Goal: Task Accomplishment & Management: Complete application form

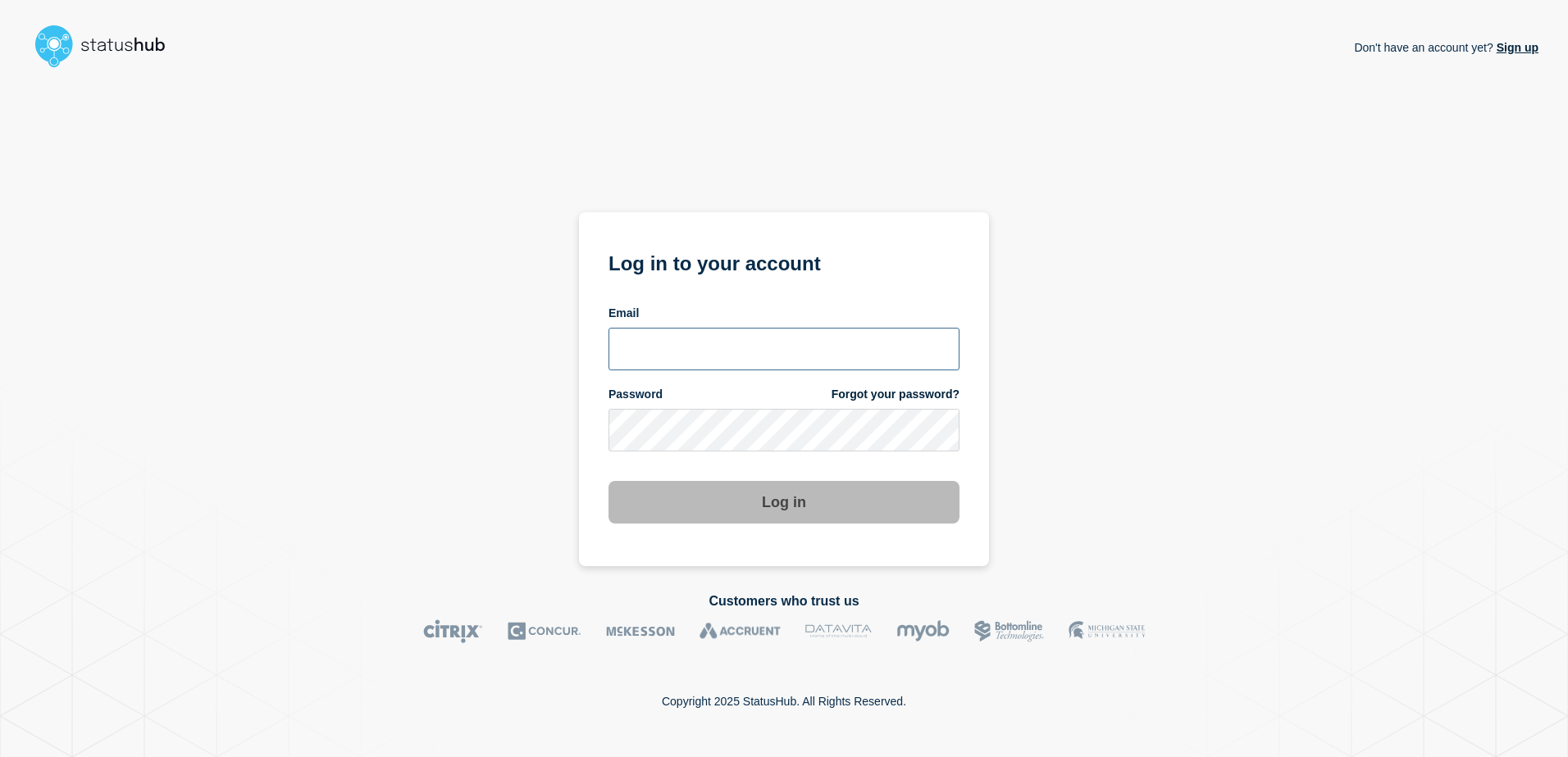
click at [680, 363] on input "email input" at bounding box center [784, 349] width 351 height 42
paste input "[PERSON_NAME][EMAIL_ADDRESS][DOMAIN_NAME]"
type input "lorenzo.vicentini@kocho.co.uk"
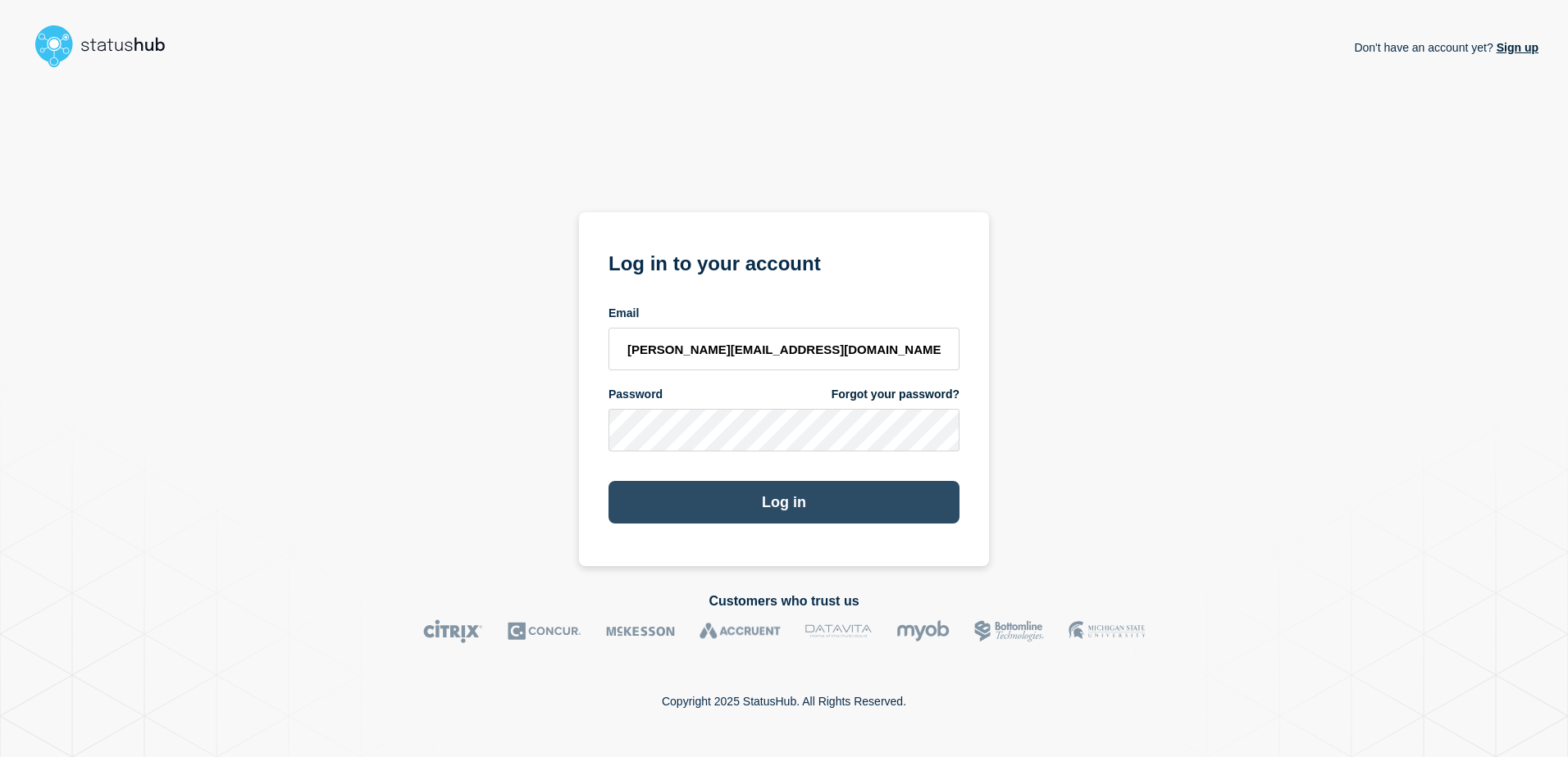
click at [764, 500] on button "Log in" at bounding box center [784, 502] width 351 height 42
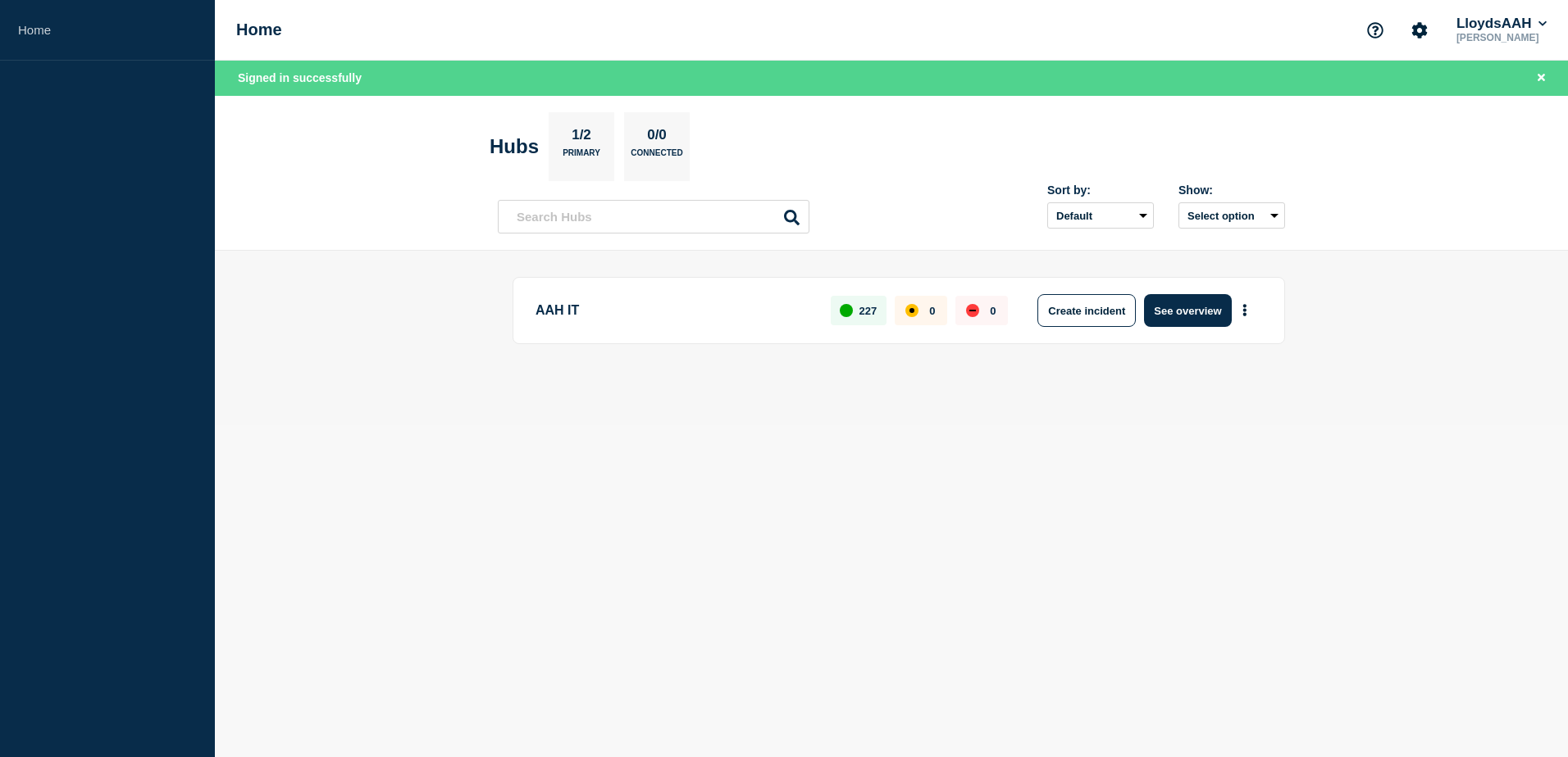
click at [550, 312] on p "AAH IT" at bounding box center [673, 310] width 276 height 33
click at [924, 458] on body "Home Home LloydsAAH [PERSON_NAME] Signed in successfully Hubs 1/2 Primary 0/0 C…" at bounding box center [784, 378] width 1568 height 757
click at [1198, 308] on button "See overview" at bounding box center [1188, 310] width 87 height 33
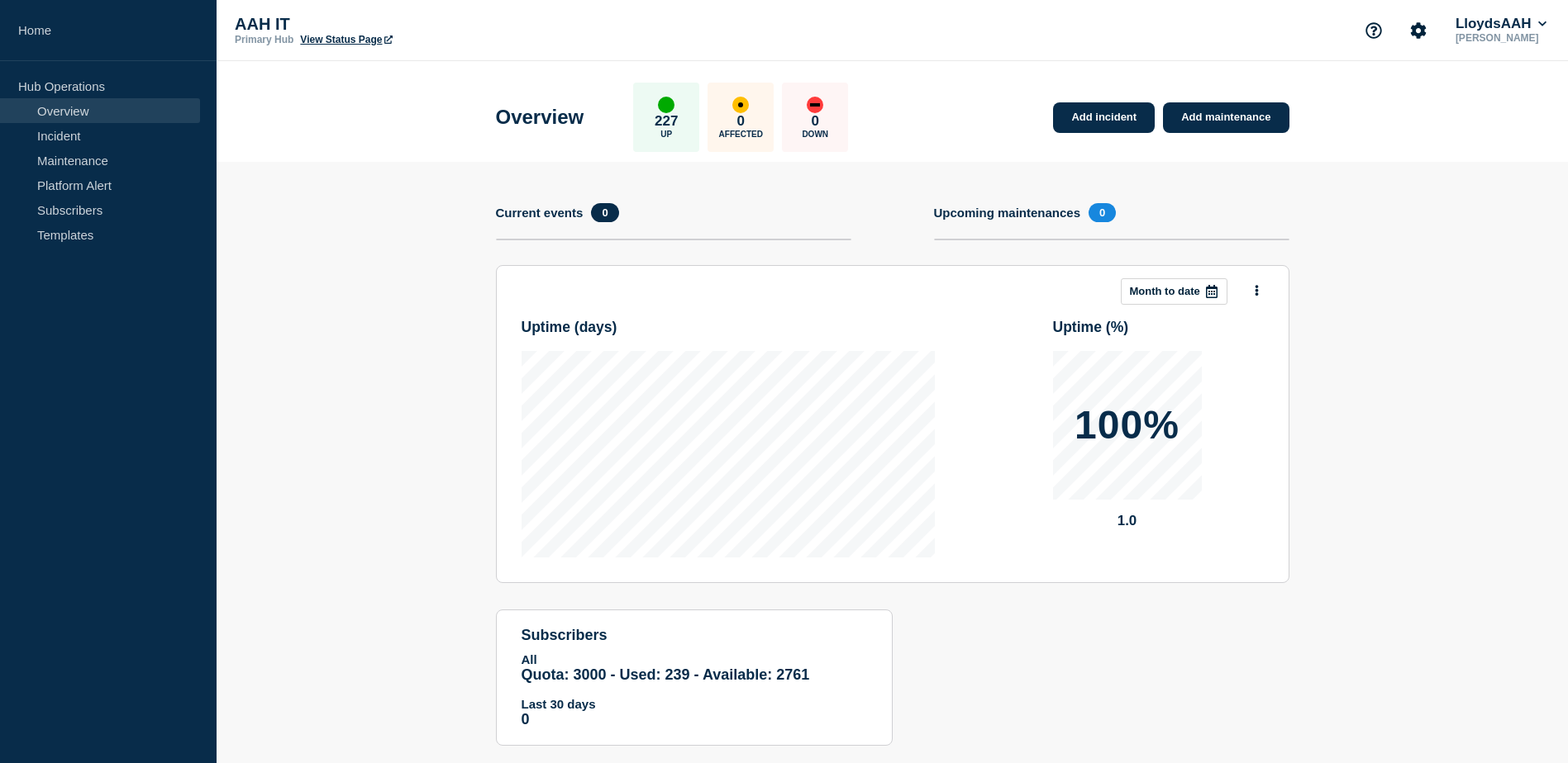
click at [269, 27] on p "AAH IT" at bounding box center [400, 24] width 331 height 19
click at [70, 111] on link "Overview" at bounding box center [100, 111] width 200 height 25
click at [47, 90] on p "Hub Operations" at bounding box center [108, 86] width 217 height 25
click at [39, 24] on link "Home" at bounding box center [108, 30] width 217 height 62
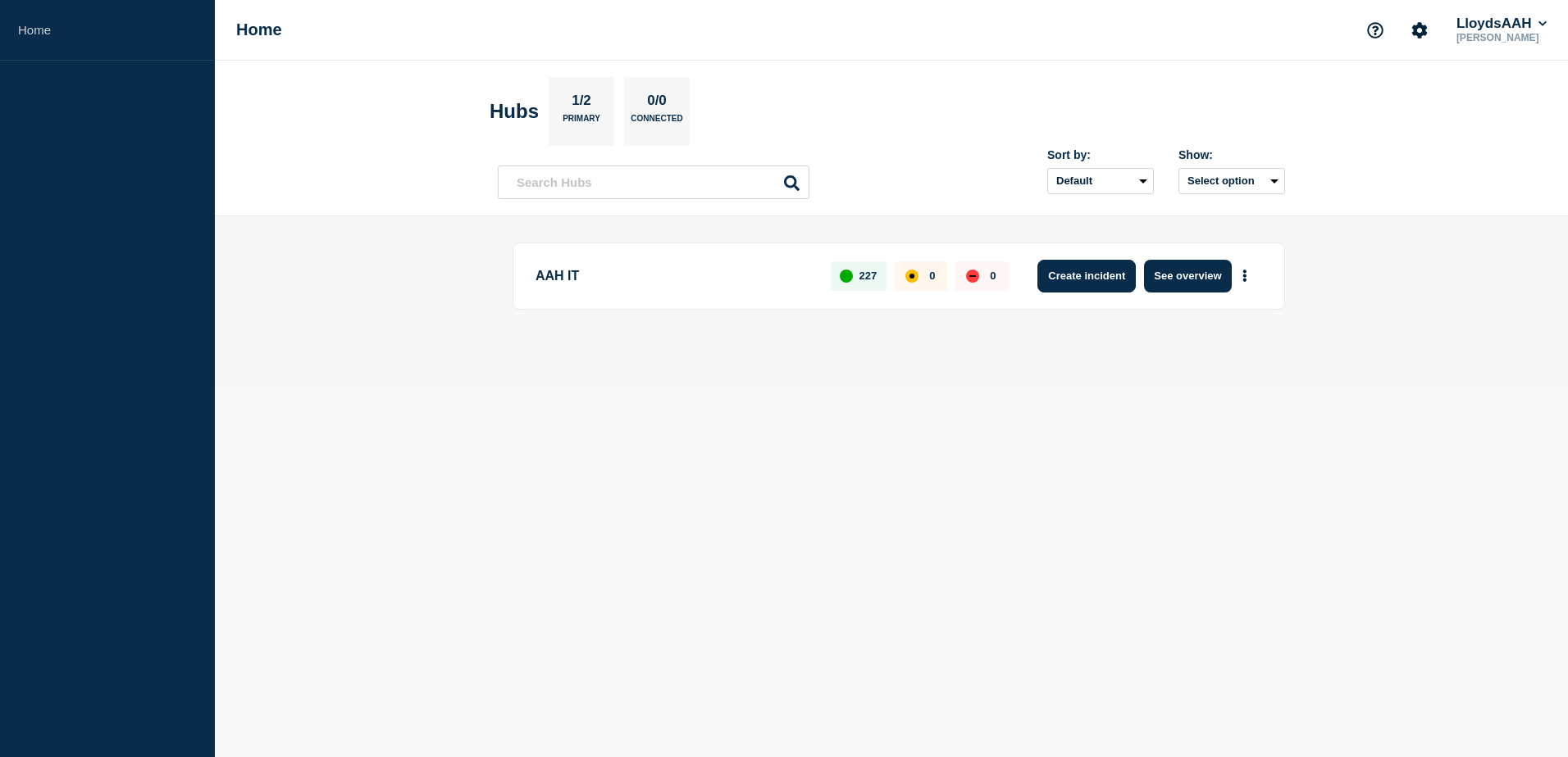
click at [1095, 279] on button "Create incident" at bounding box center [1086, 276] width 98 height 33
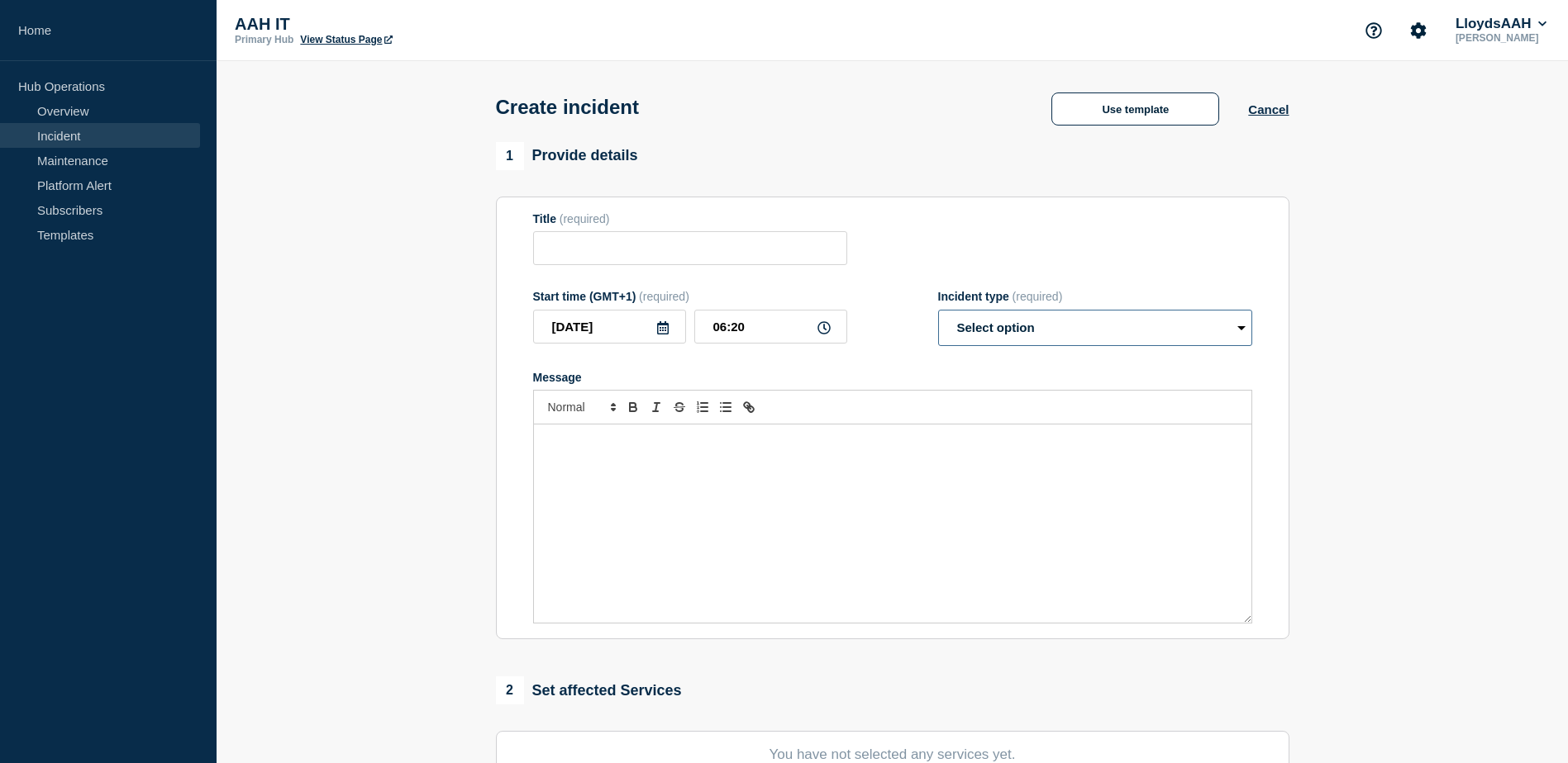
click at [1101, 332] on select "Select option Investigating Identified Monitoring" at bounding box center [1095, 328] width 314 height 37
select select "identified"
click at [938, 313] on select "Select option Investigating Identified Monitoring" at bounding box center [1095, 328] width 314 height 37
click at [763, 447] on p "Message" at bounding box center [893, 441] width 693 height 15
click at [751, 472] on div "Message" at bounding box center [893, 523] width 717 height 198
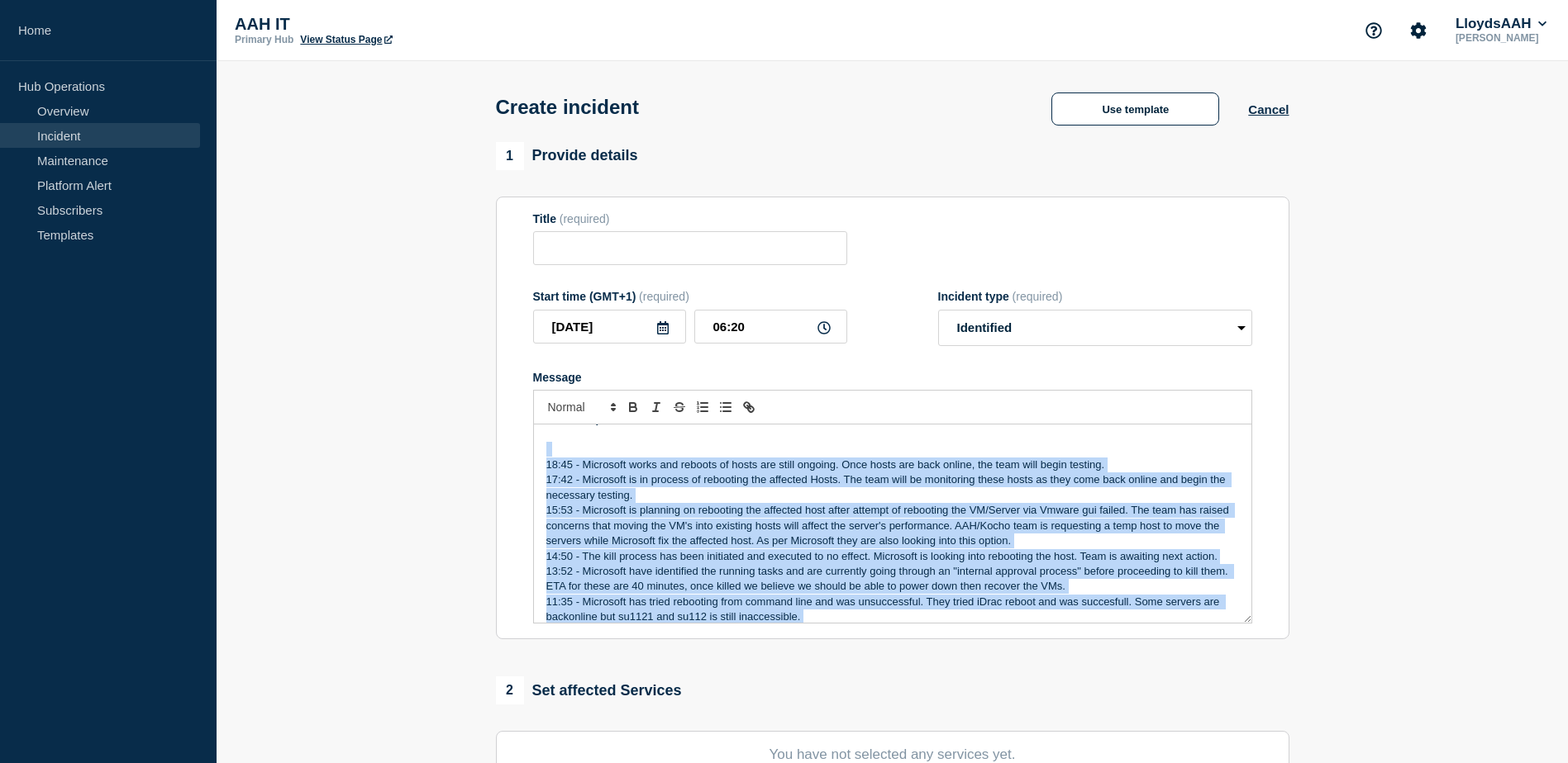
scroll to position [209, 0]
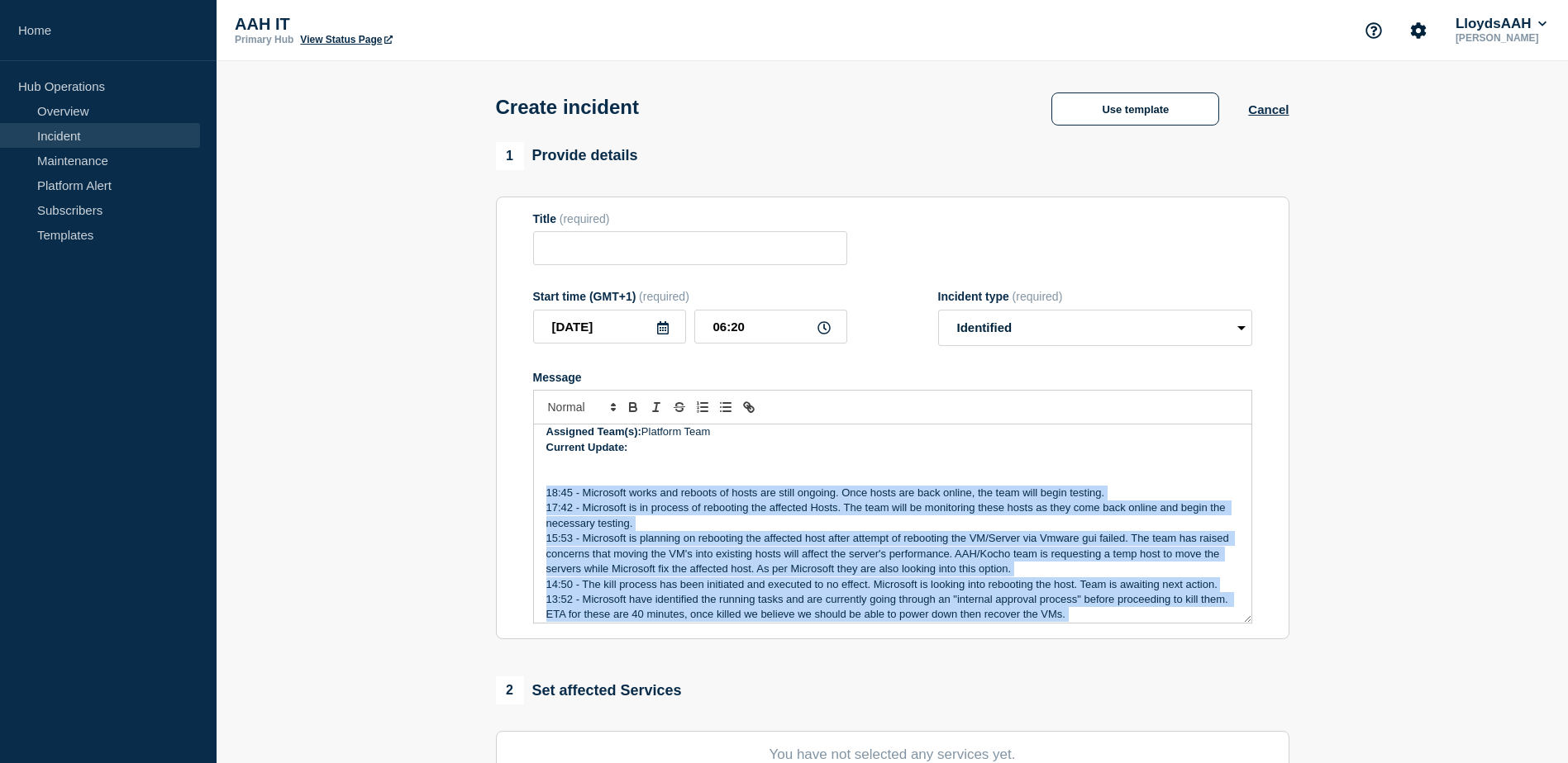
drag, startPoint x: 789, startPoint y: 580, endPoint x: 538, endPoint y: 484, distance: 268.7
click at [537, 484] on div "Incident Number: #1442022 Customer/Business Area Affected: AAH ALL Incident det…" at bounding box center [893, 523] width 717 height 198
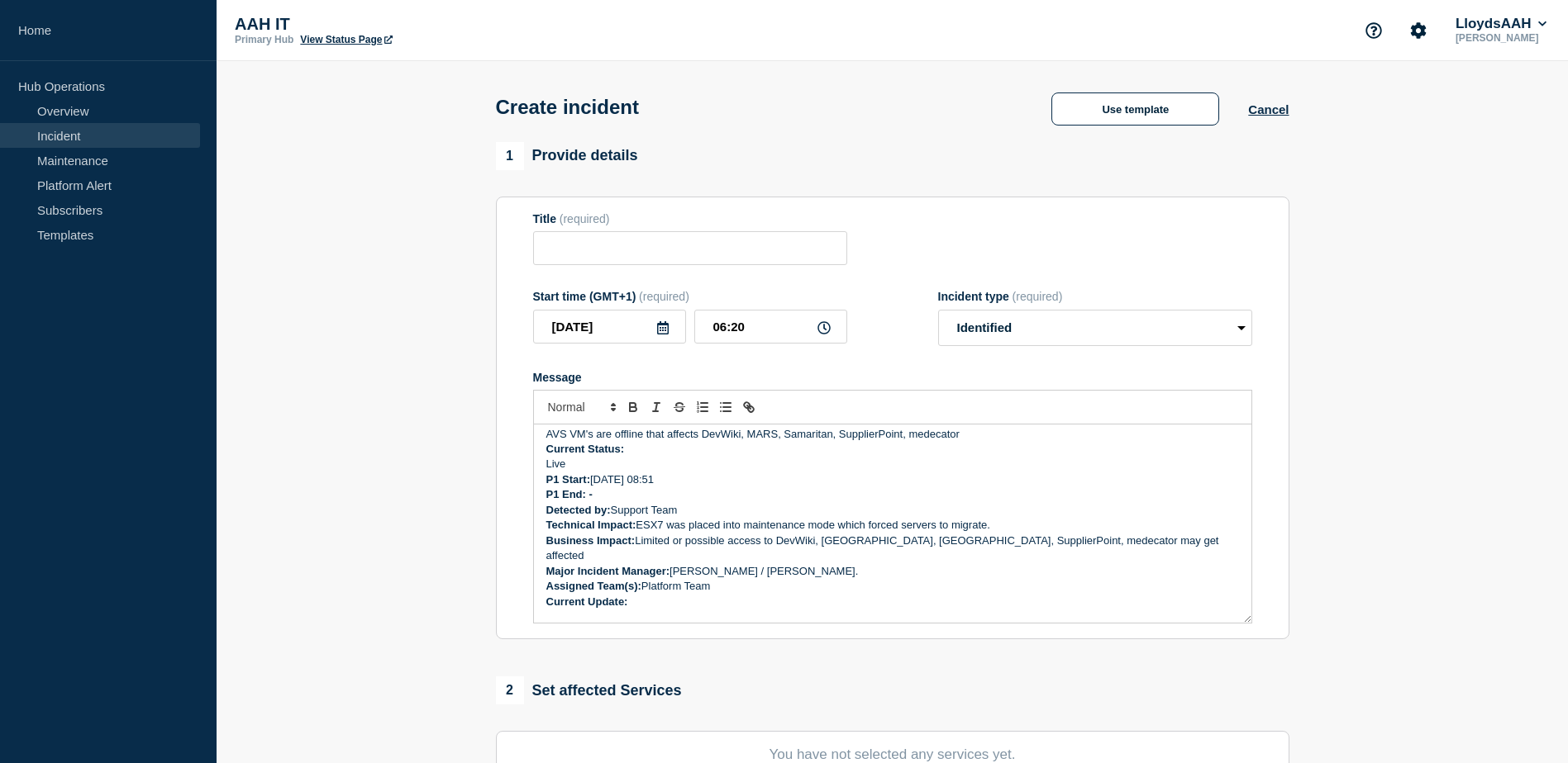
scroll to position [0, 0]
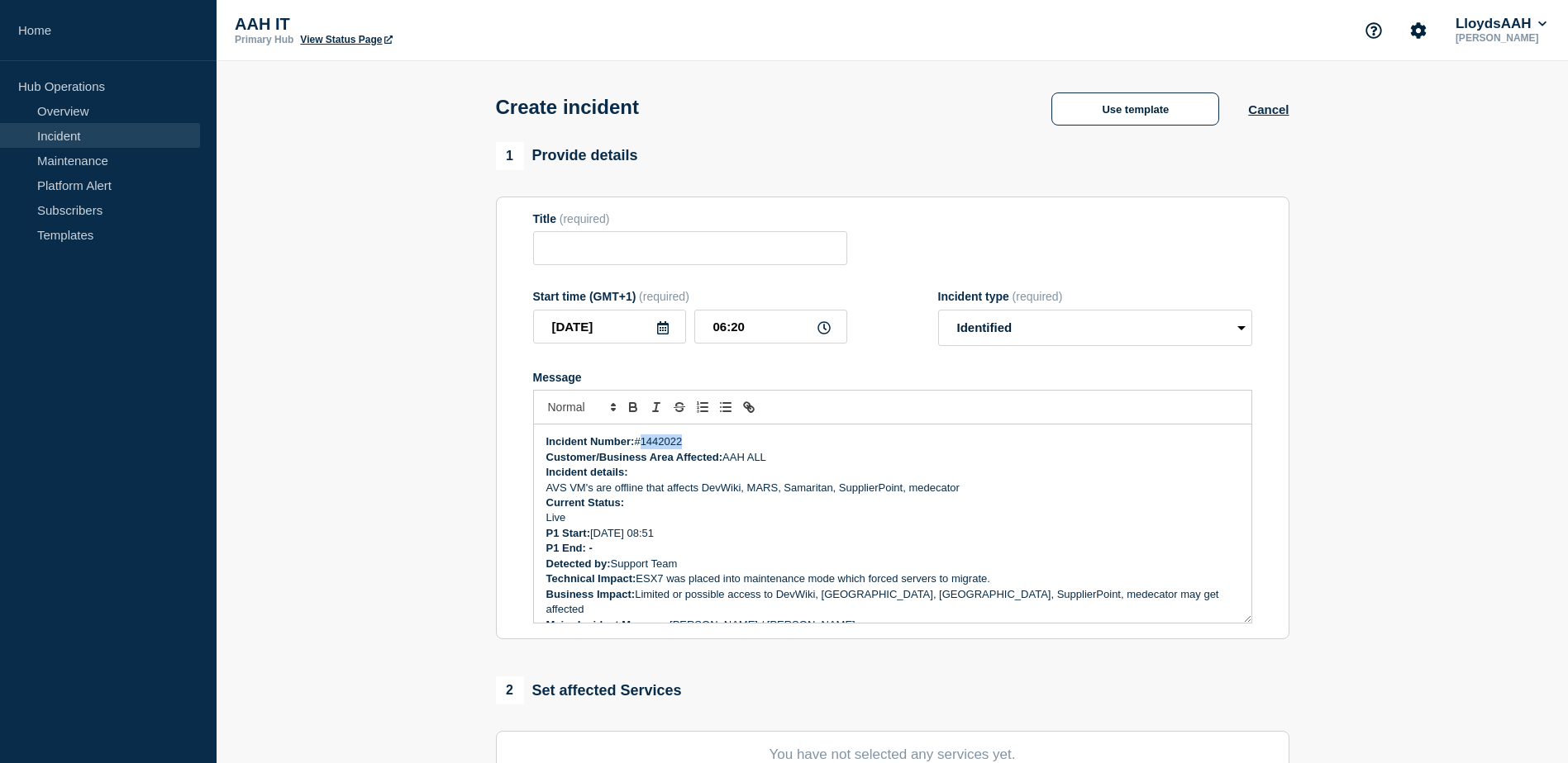
drag, startPoint x: 646, startPoint y: 443, endPoint x: 697, endPoint y: 440, distance: 51.1
click at [697, 440] on p "Incident Number: #1442022" at bounding box center [893, 441] width 693 height 15
click at [672, 441] on p "Incident Number: #1442022" at bounding box center [893, 441] width 693 height 15
click at [700, 455] on strong "Customer/Business Area Affected:" at bounding box center [635, 457] width 177 height 12
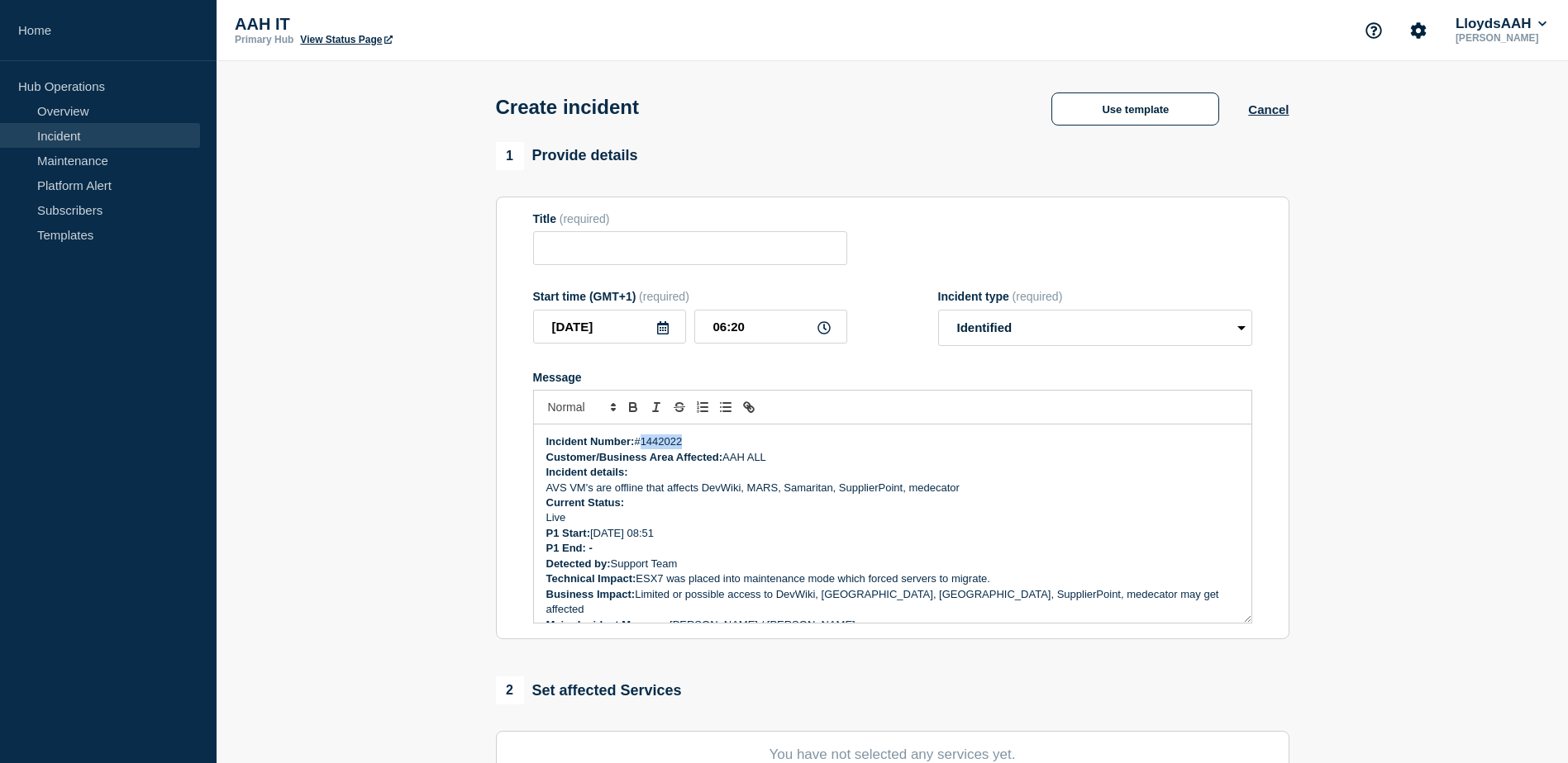
click at [665, 446] on p "Incident Number: #1442022" at bounding box center [893, 441] width 693 height 15
click at [673, 439] on p "Incident Number: #1444455" at bounding box center [893, 441] width 693 height 15
drag, startPoint x: 721, startPoint y: 496, endPoint x: 791, endPoint y: 485, distance: 70.9
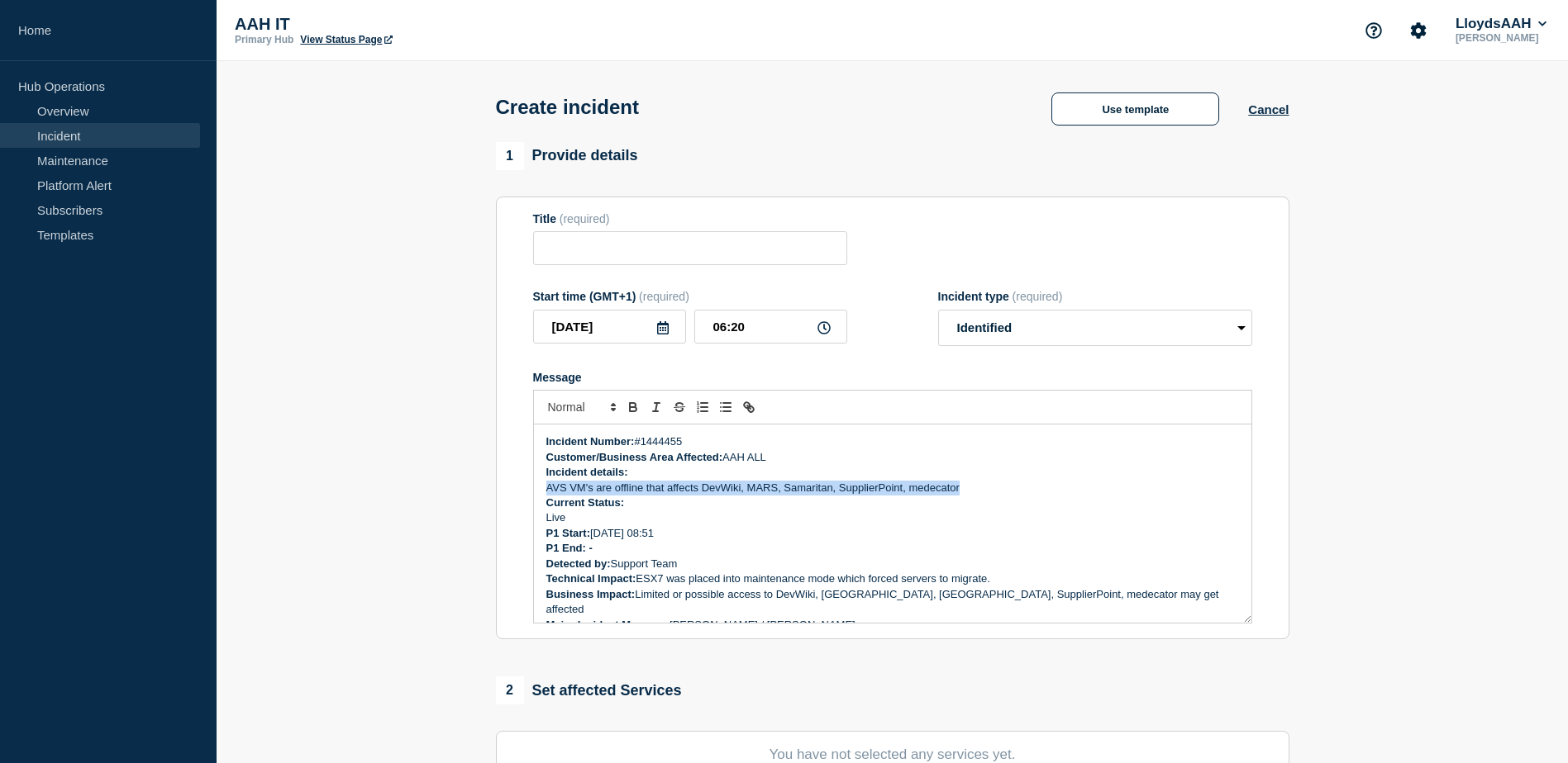
drag, startPoint x: 967, startPoint y: 496, endPoint x: 548, endPoint y: 491, distance: 419.0
click at [548, 491] on p "AVS VM's are offline that affects DevWiki, MARS, Samaritan, SupplierPoint, mede…" at bounding box center [893, 488] width 693 height 15
click at [597, 536] on p "P1 Start: [DATE] 08:51" at bounding box center [893, 533] width 693 height 15
click at [648, 536] on p "P1 Start: [DATE] 06:14" at bounding box center [893, 533] width 693 height 15
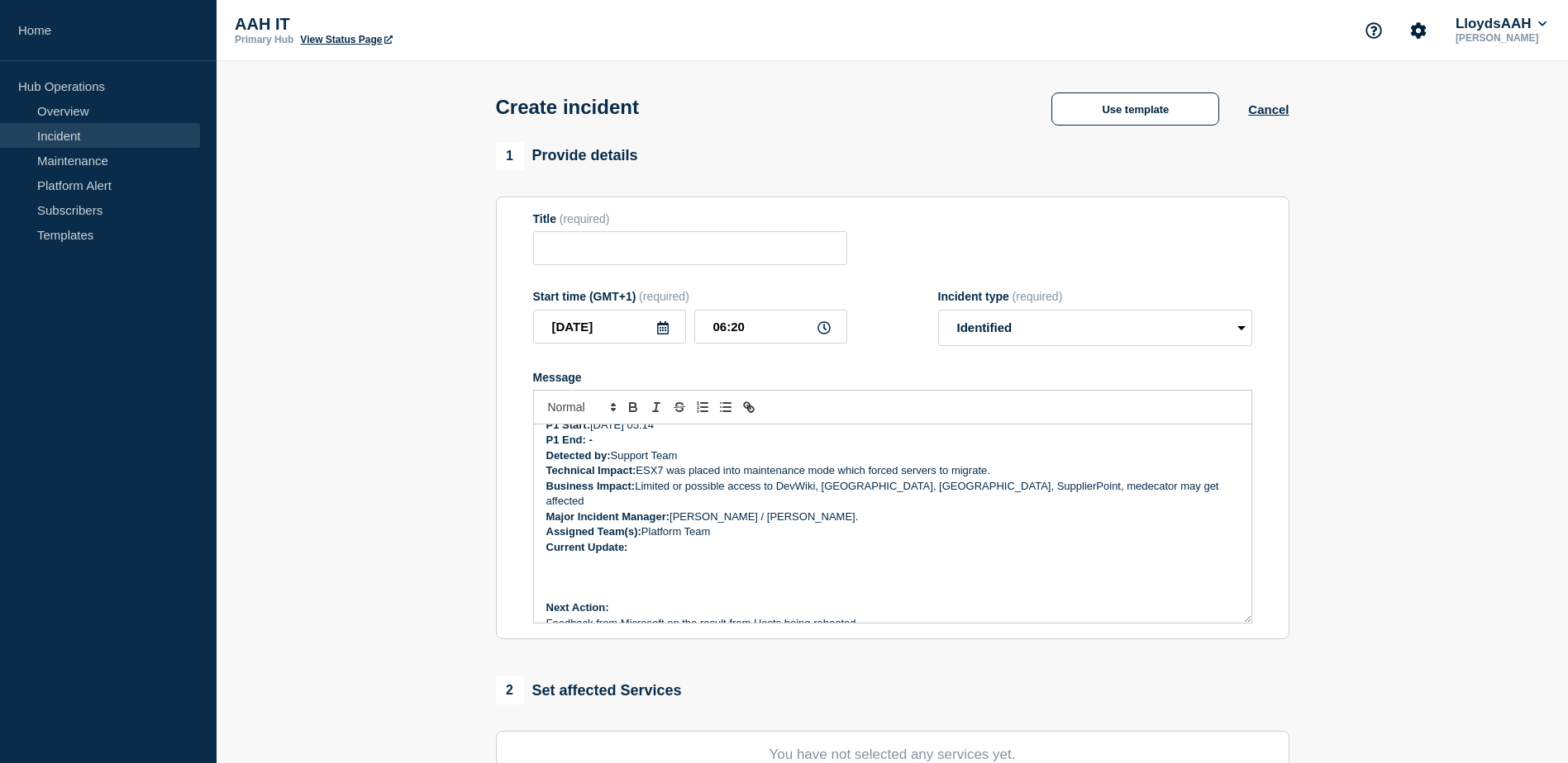
scroll to position [111, 0]
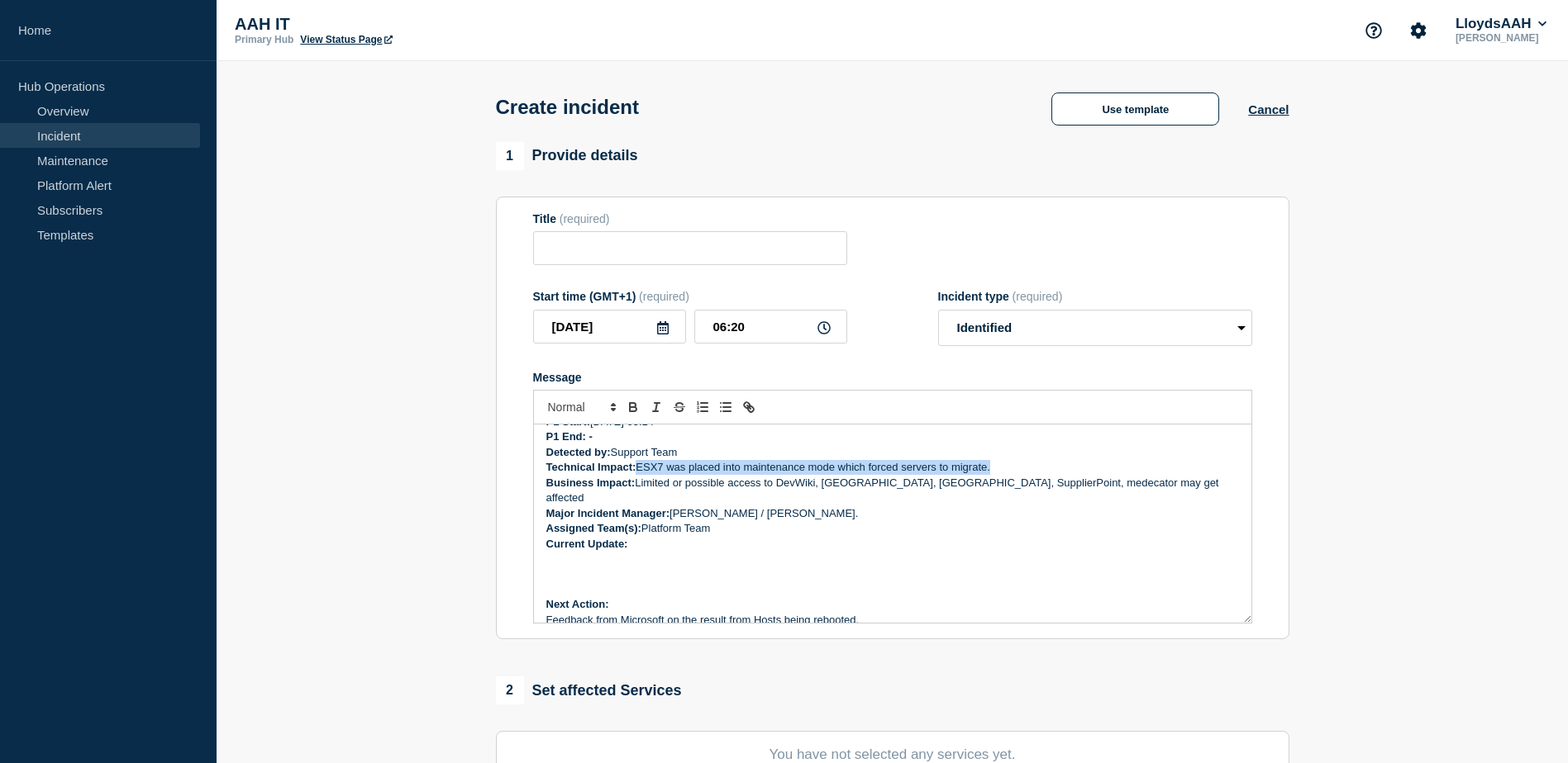
drag, startPoint x: 992, startPoint y: 469, endPoint x: 641, endPoint y: 469, distance: 351.0
click at [641, 469] on p "Technical Impact: ESX7 was placed into maintenance mode which forced servers to…" at bounding box center [893, 467] width 693 height 15
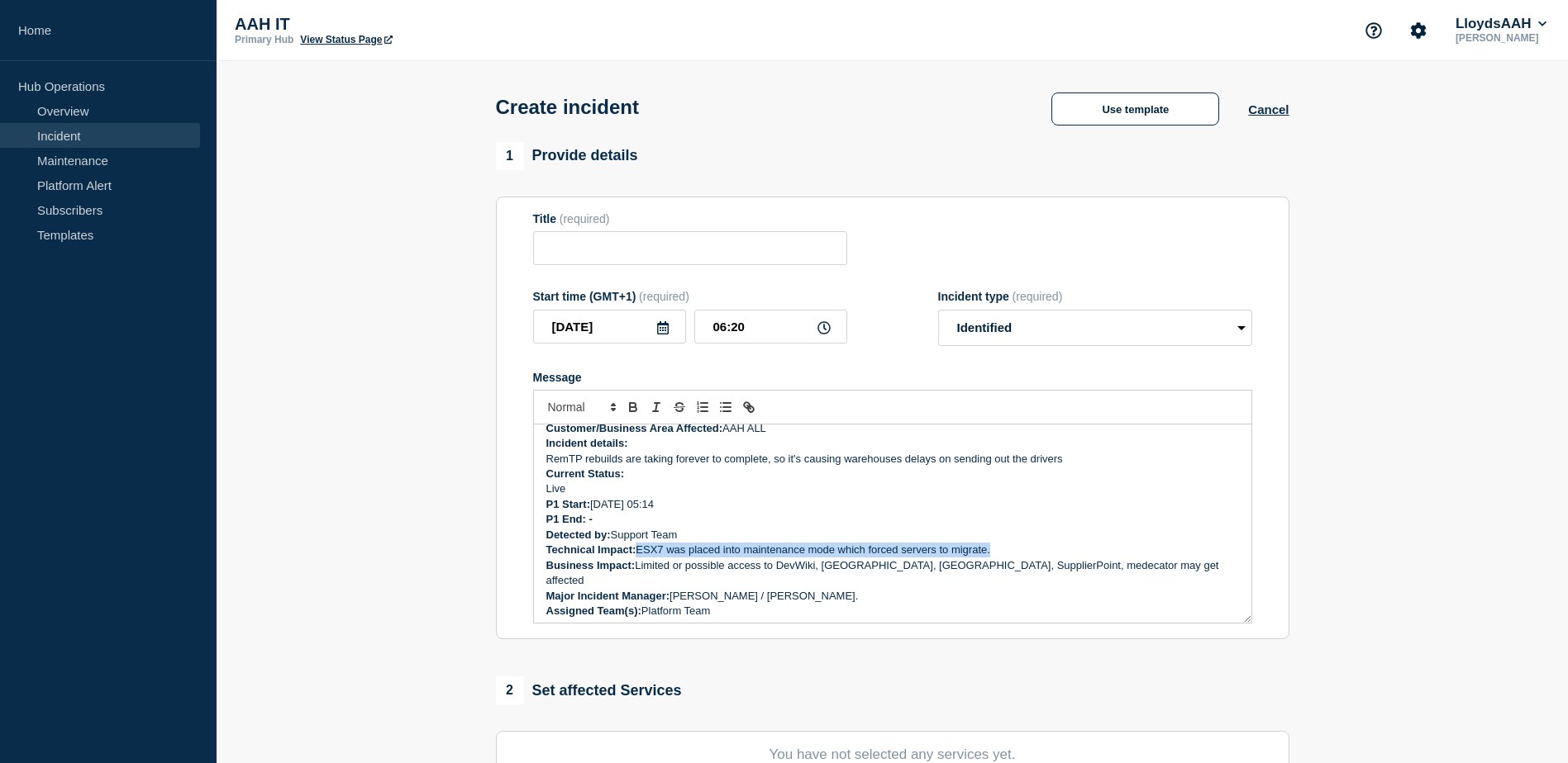
click at [664, 558] on p "Technical Impact: ESX7 was placed into maintenance mode which forced servers to…" at bounding box center [893, 550] width 693 height 15
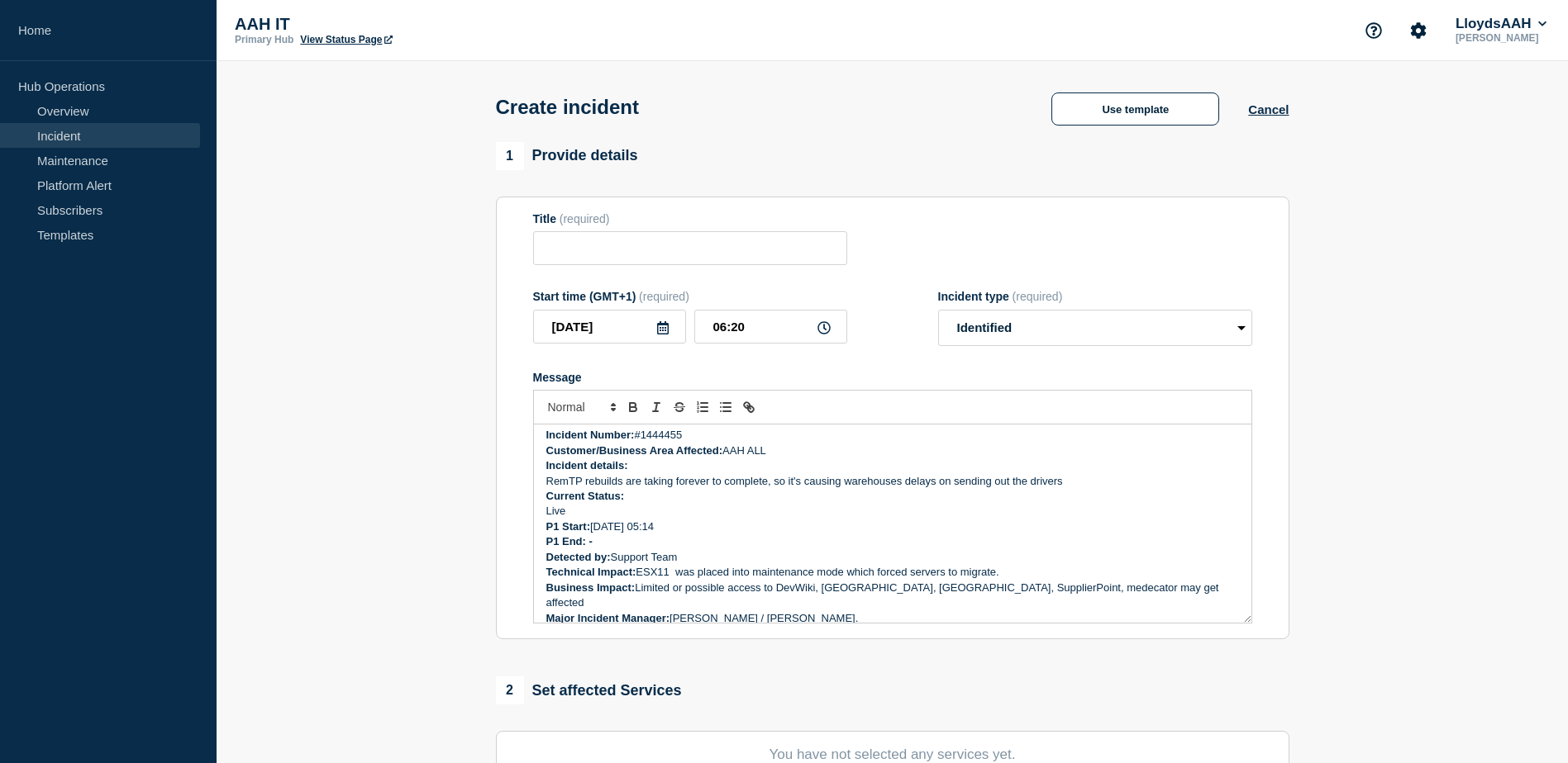
scroll to position [0, 0]
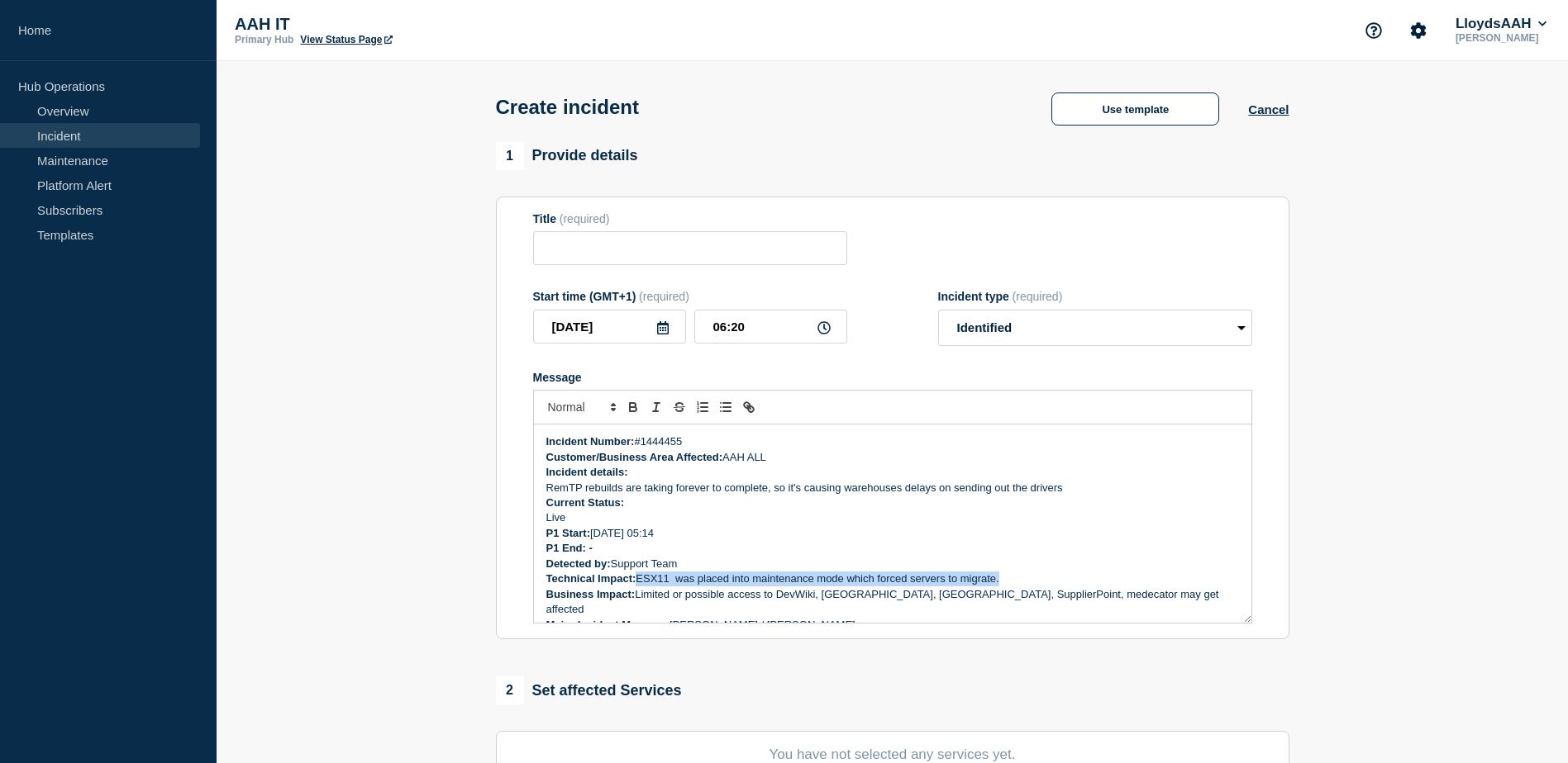
drag, startPoint x: 639, startPoint y: 583, endPoint x: 1000, endPoint y: 578, distance: 361.0
click at [1000, 578] on p "Technical Impact: ESX11 was placed into maintenance mode which forced servers t…" at bounding box center [893, 578] width 693 height 15
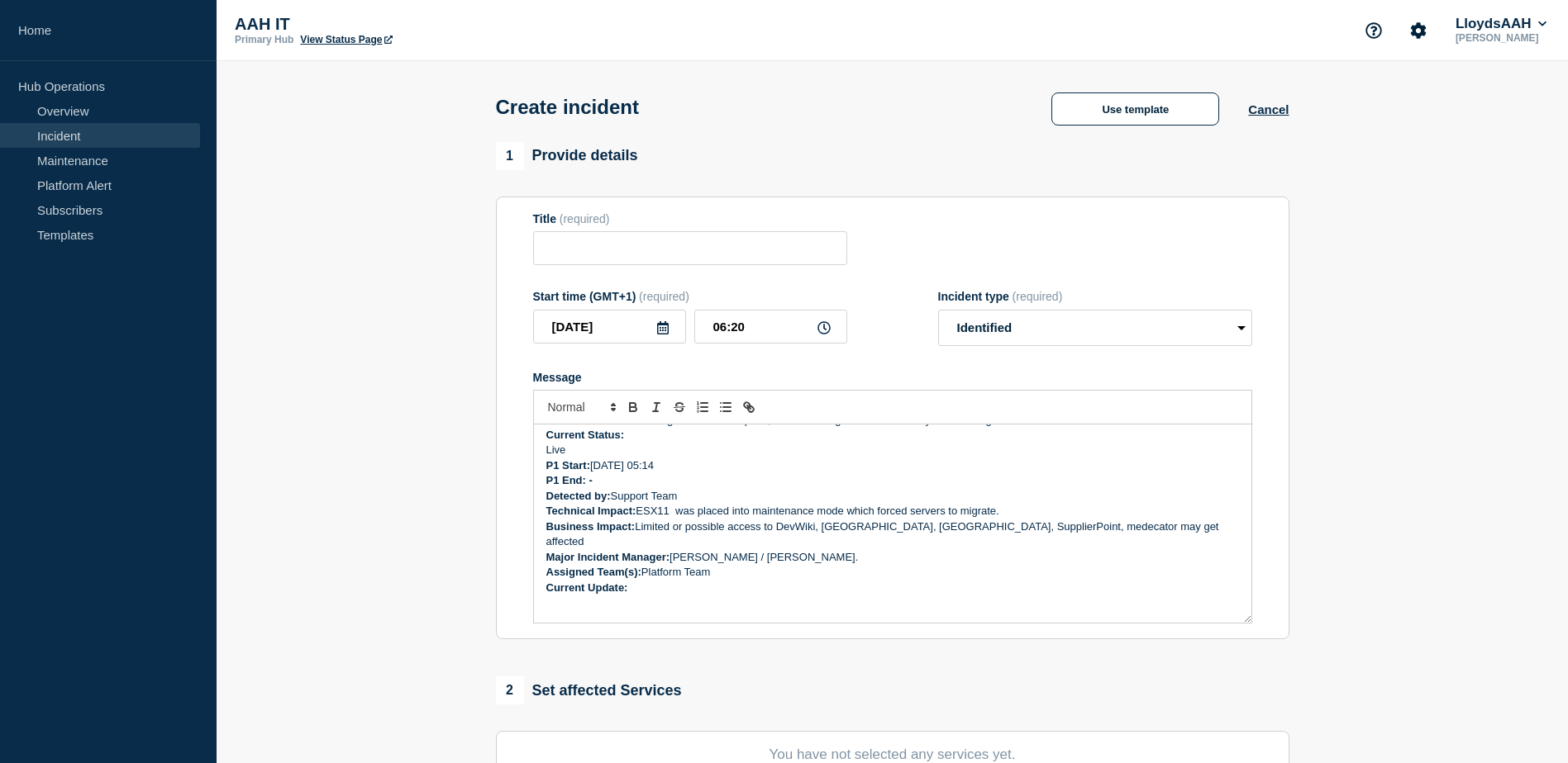
scroll to position [29, 0]
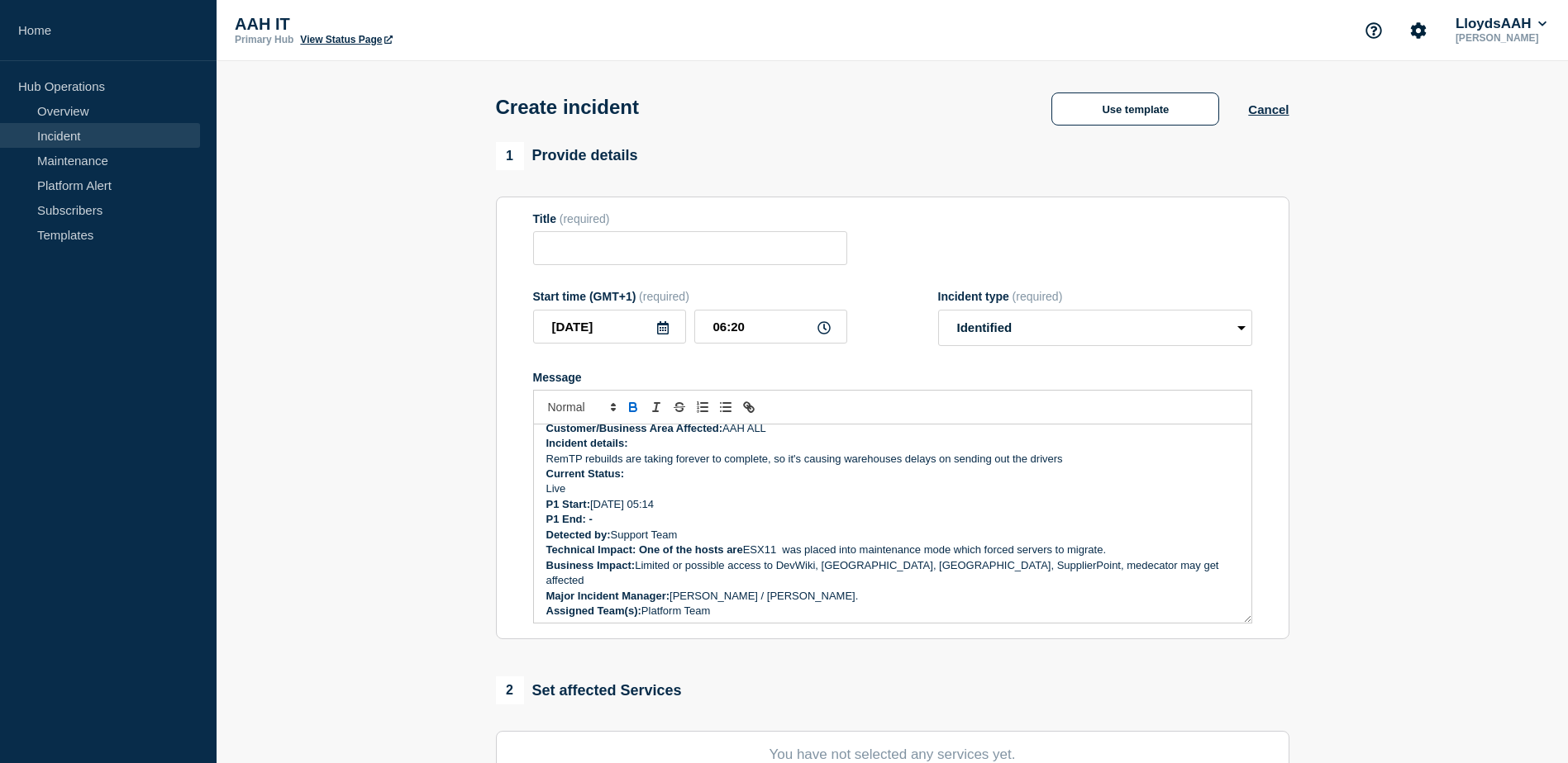
drag, startPoint x: 640, startPoint y: 552, endPoint x: 648, endPoint y: 558, distance: 10.0
click at [640, 552] on strong "Technical Impact: One of the hosts are" at bounding box center [645, 550] width 197 height 12
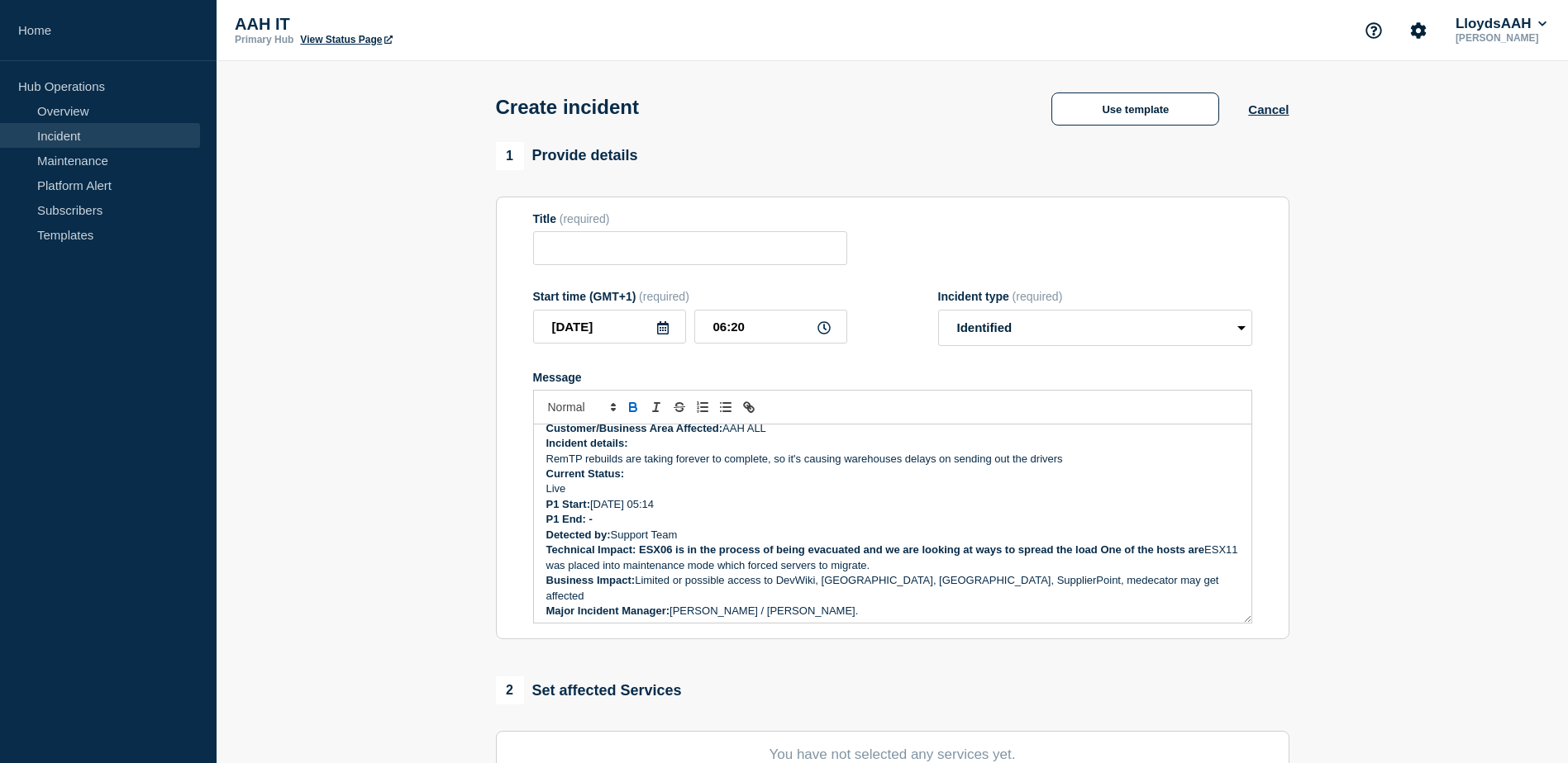
click at [1100, 551] on strong "Technical Impact: ESX06 is in the process of being evacuated and we are looking…" at bounding box center [876, 550] width 659 height 12
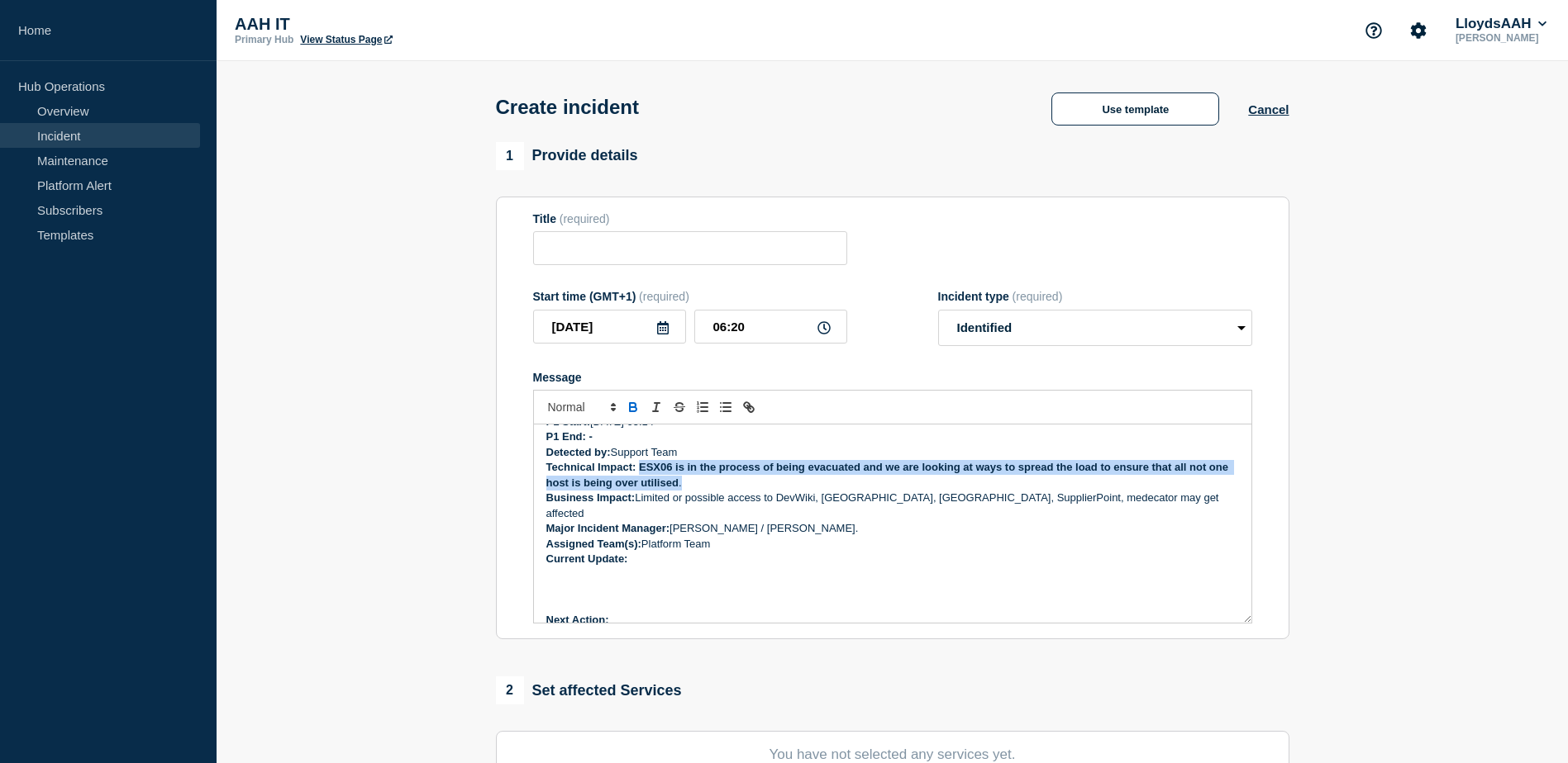
drag, startPoint x: 709, startPoint y: 489, endPoint x: 641, endPoint y: 468, distance: 71.2
click at [641, 468] on p "Technical Impact: ESX06 is in the process of being evacuated and we are looking…" at bounding box center [893, 475] width 693 height 30
drag, startPoint x: 708, startPoint y: 488, endPoint x: 640, endPoint y: 467, distance: 71.2
click at [640, 467] on p "Technical Impact: ESX06 is in the process of being evacuated and we are looking…" at bounding box center [893, 475] width 693 height 30
copy p "ESX06 is in the process of being evacuated and we are looking at ways to spread…"
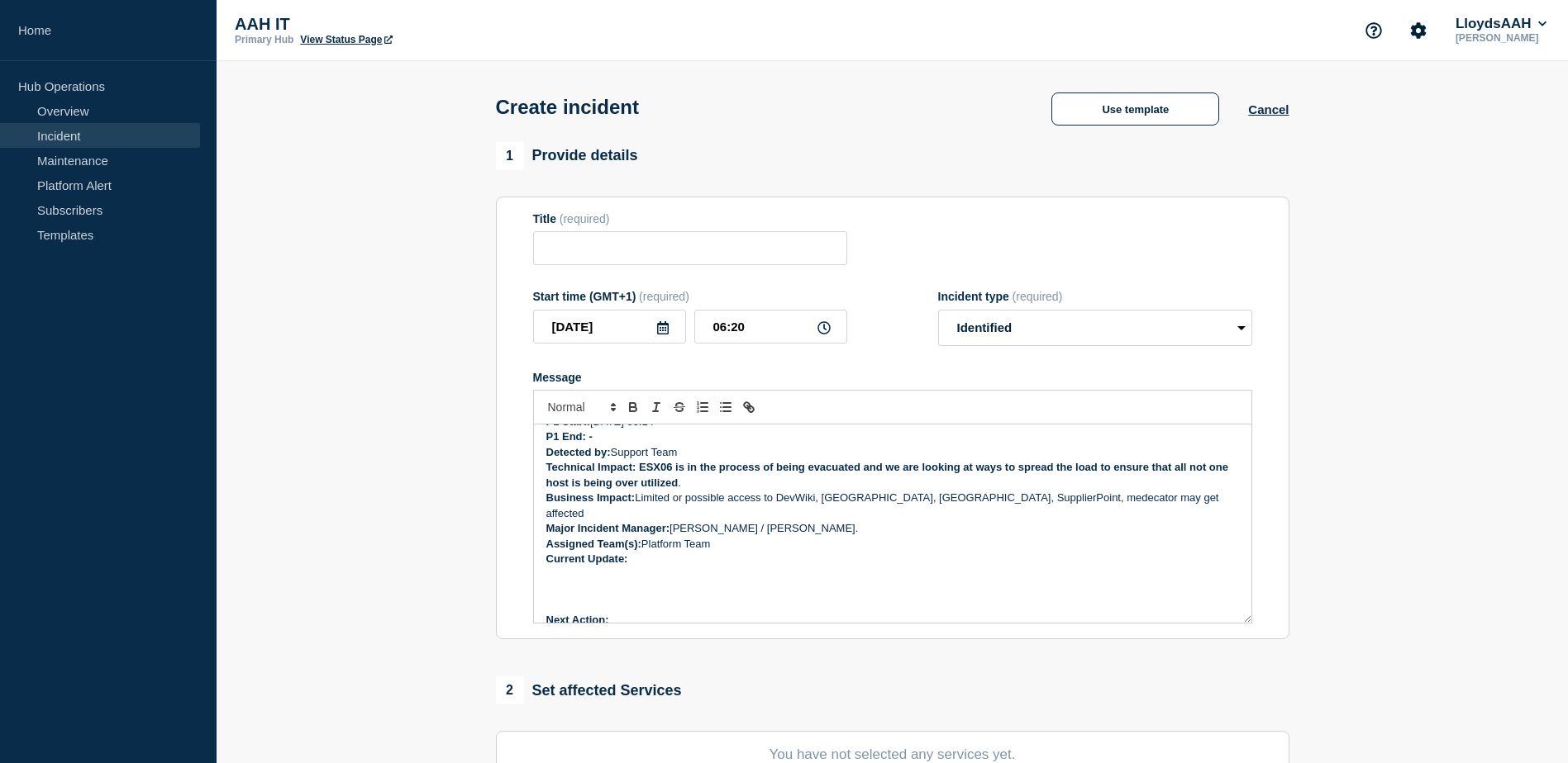
click at [854, 522] on p "Major Incident Manager: [PERSON_NAME] / [PERSON_NAME]." at bounding box center [893, 529] width 693 height 15
drag, startPoint x: 1123, startPoint y: 499, endPoint x: 640, endPoint y: 503, distance: 483.0
click at [640, 503] on p "Business Impact: Limited or possible access to DevWiki, [GEOGRAPHIC_DATA], Sama…" at bounding box center [893, 505] width 693 height 30
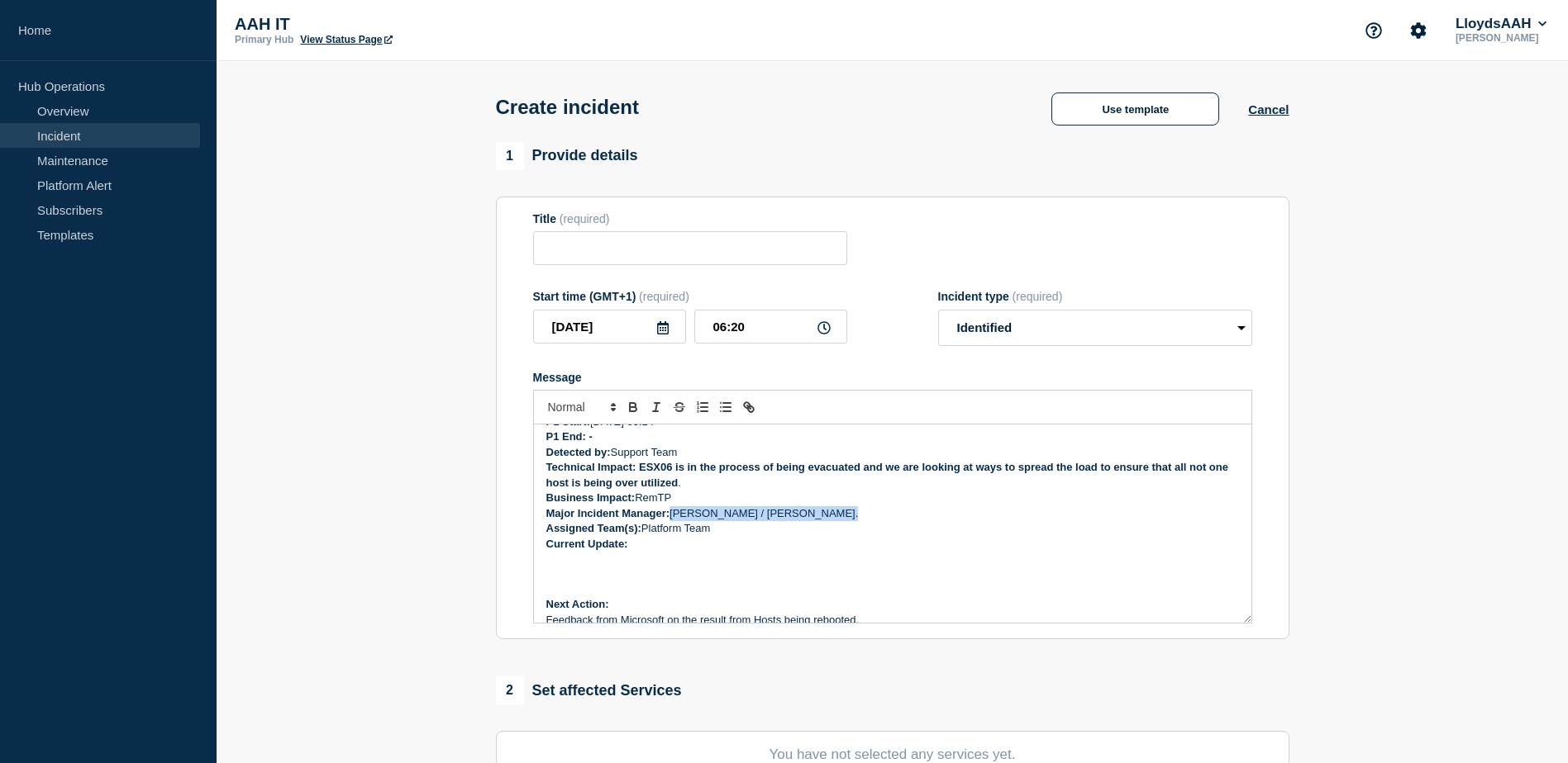
drag, startPoint x: 814, startPoint y: 521, endPoint x: 673, endPoint y: 513, distance: 141.2
click at [673, 513] on p "Major Incident Manager: [PERSON_NAME] / [PERSON_NAME]." at bounding box center [893, 513] width 693 height 15
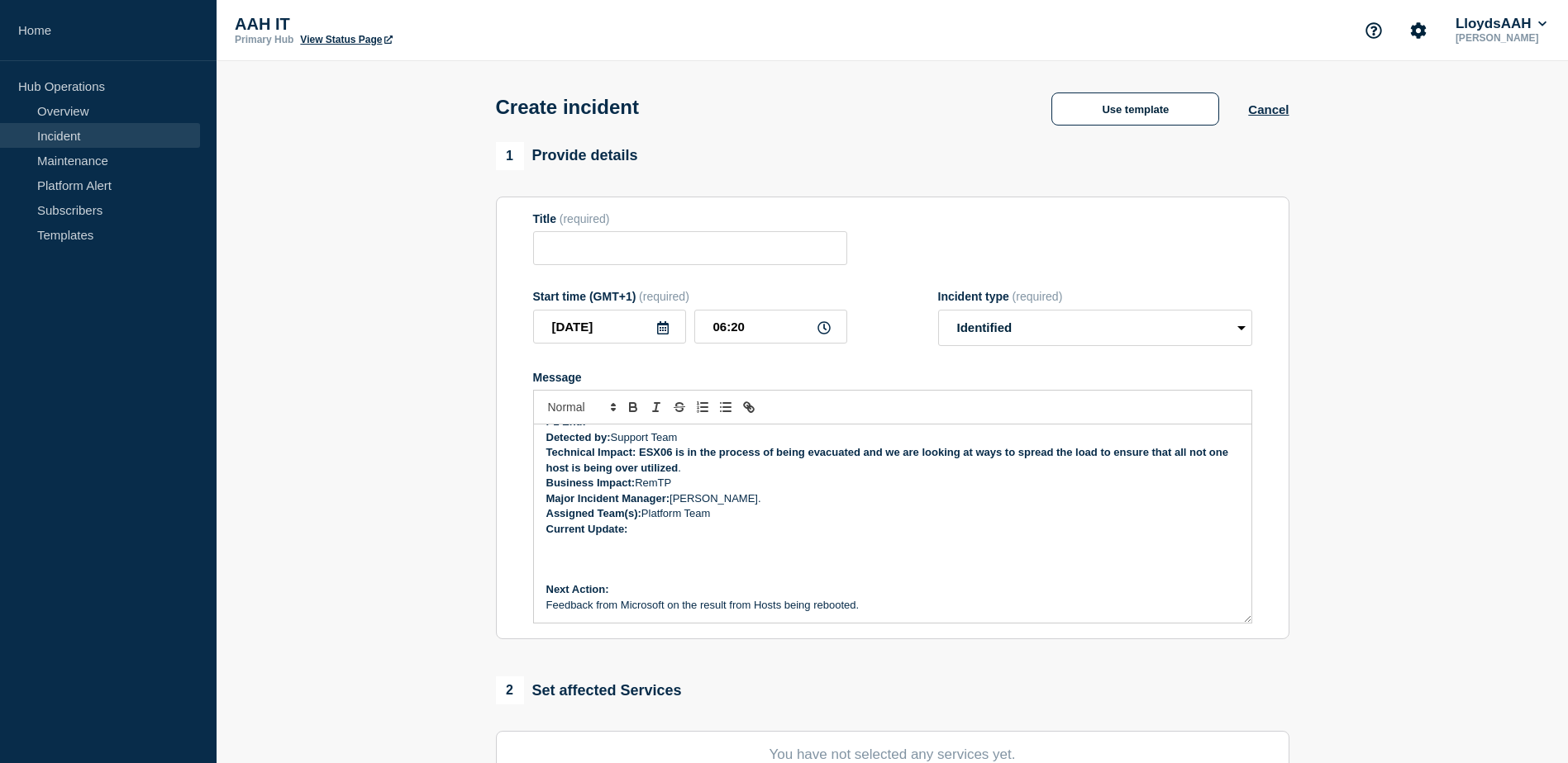
click at [610, 558] on p "Message" at bounding box center [893, 559] width 693 height 15
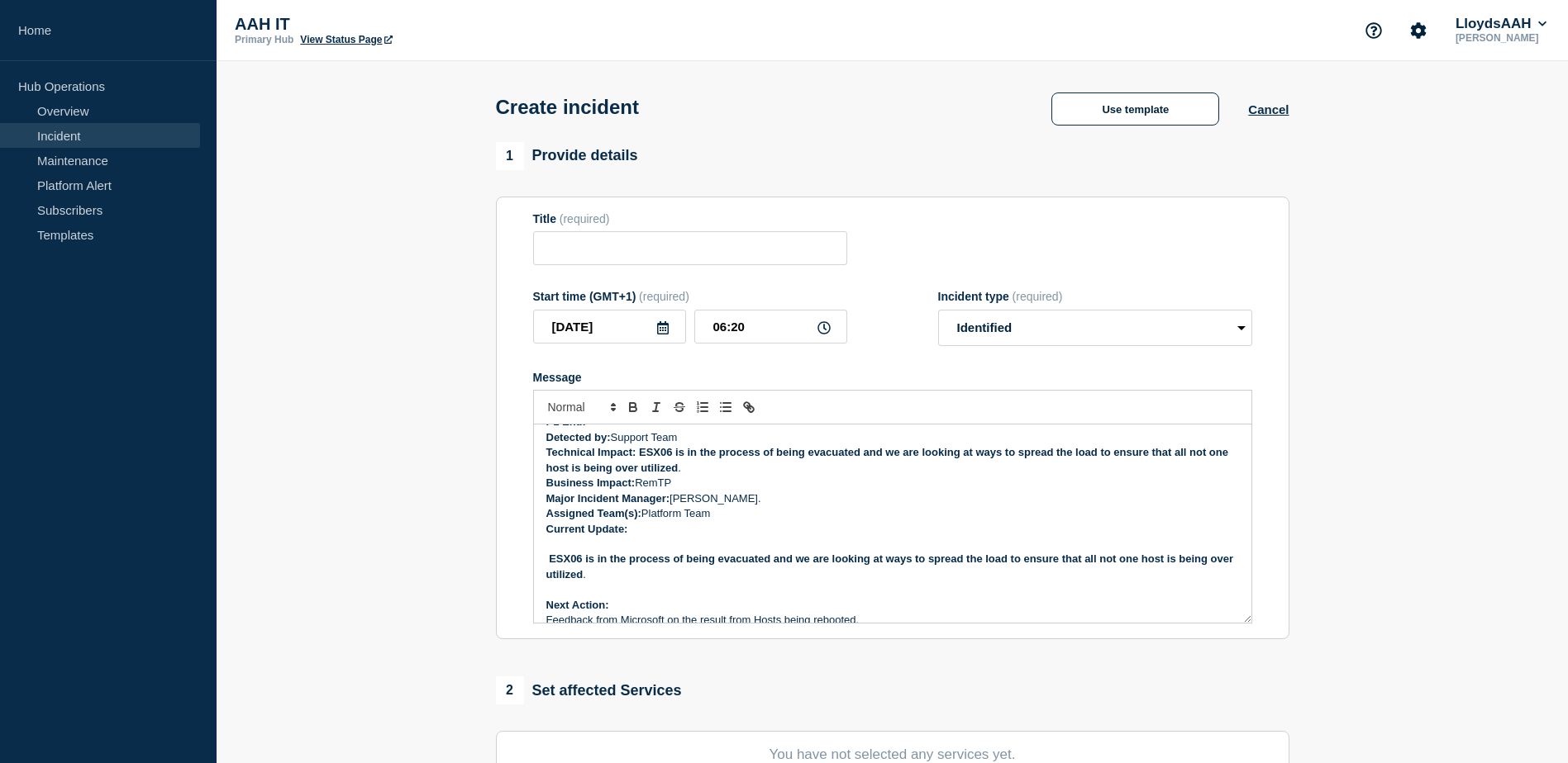
click at [548, 564] on p "ESX06 is in the process of being evacuated and we are looking at ways to spread…" at bounding box center [893, 567] width 693 height 30
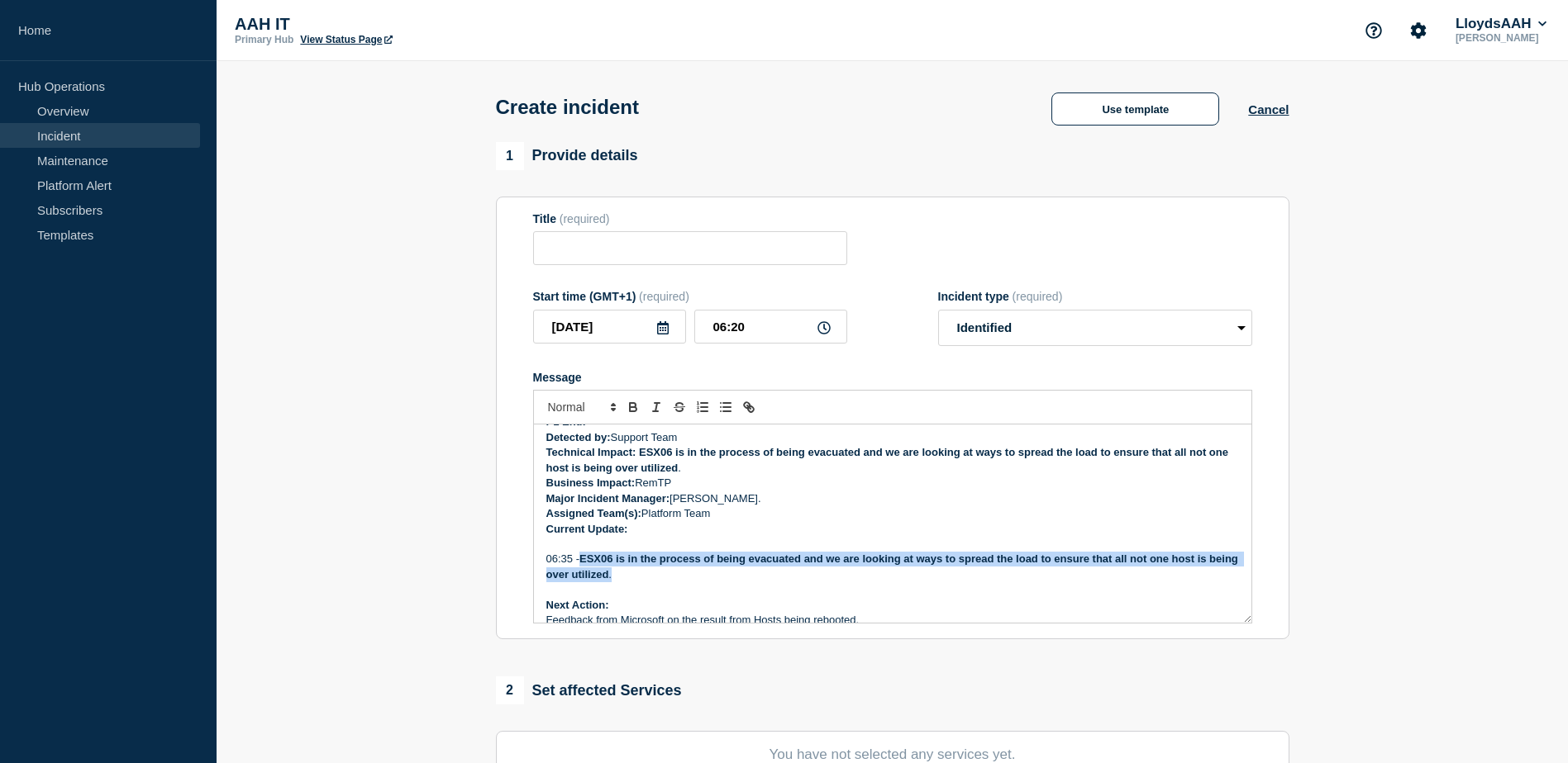
drag, startPoint x: 648, startPoint y: 573, endPoint x: 587, endPoint y: 561, distance: 62.2
click at [587, 561] on p "06:35 - ESX06 is in the process of being evacuated and we are looking at ways t…" at bounding box center [893, 567] width 693 height 30
copy p "ESX06 is in the process of being evacuated and we are looking at ways to spread…"
click at [646, 582] on p "06:35 - ESX06 is in the process of being evacuated and we are looking at ways t…" at bounding box center [893, 567] width 693 height 30
click at [655, 576] on p "06:35 - ESX06 is in the process of being evacuated and we are looking at ways t…" at bounding box center [893, 567] width 693 height 30
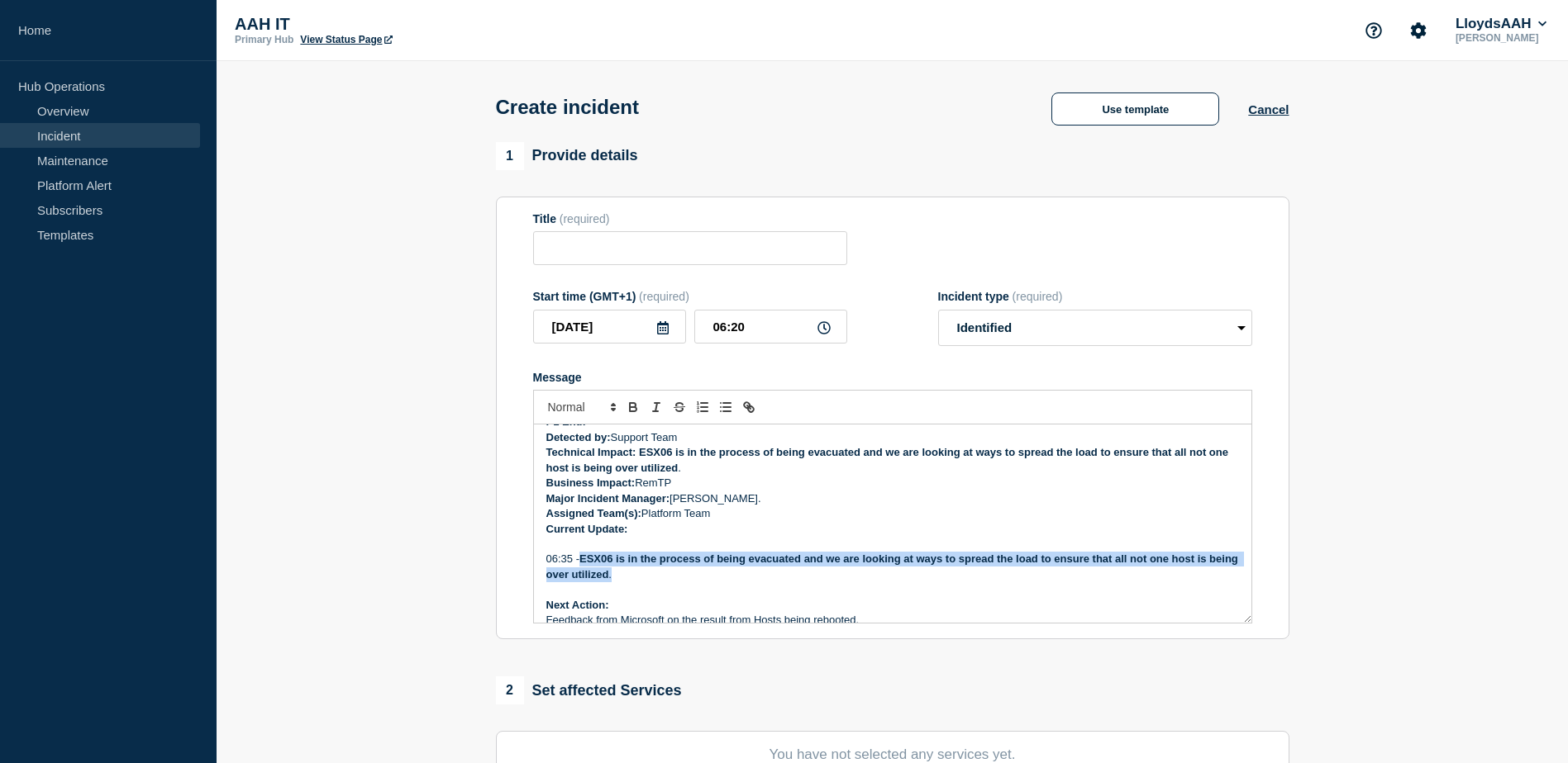
click at [660, 580] on p "06:35 - ESX06 is in the process of being evacuated and we are looking at ways t…" at bounding box center [893, 567] width 693 height 30
drag, startPoint x: 660, startPoint y: 578, endPoint x: 588, endPoint y: 563, distance: 73.5
click at [588, 563] on p "06:35 - ESX06 is in the process of being evacuated and we are looking at ways t…" at bounding box center [893, 567] width 693 height 30
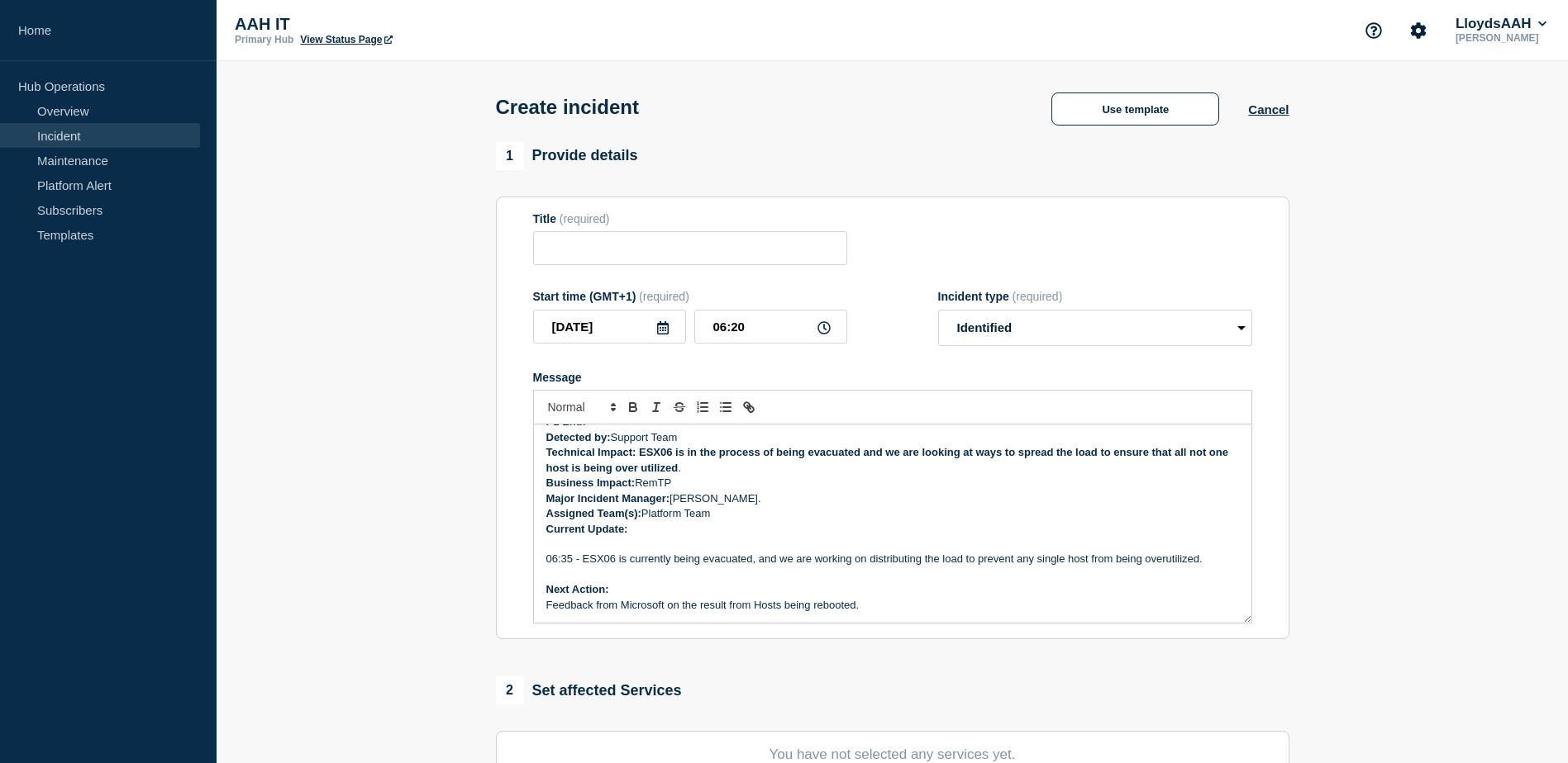
scroll to position [44, 0]
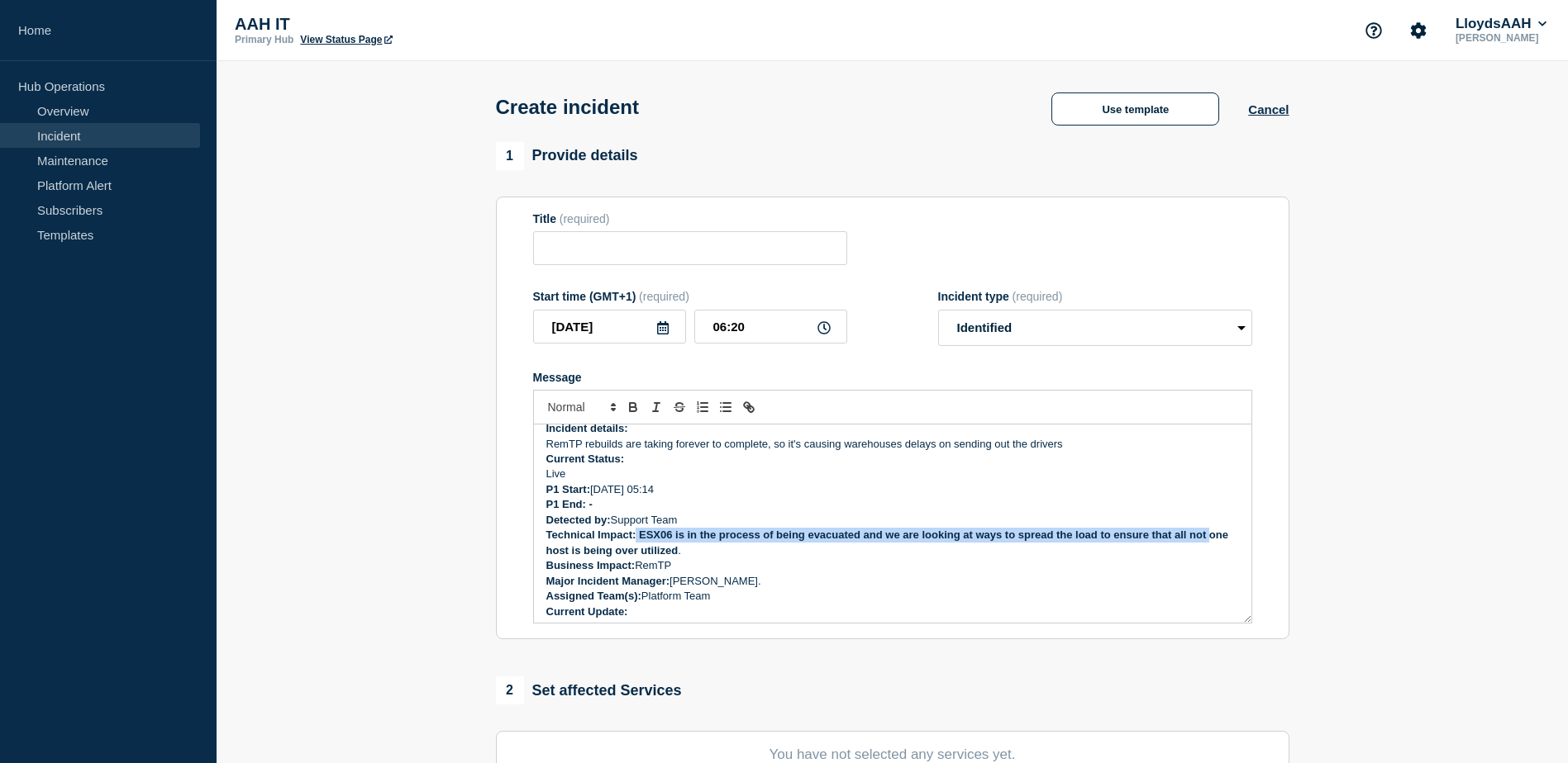
drag, startPoint x: 1207, startPoint y: 540, endPoint x: 638, endPoint y: 542, distance: 569.0
click at [638, 542] on strong "Technical Impact: ESX06 is in the process of being evacuated and we are looking…" at bounding box center [889, 542] width 685 height 28
drag, startPoint x: 698, startPoint y: 554, endPoint x: 639, endPoint y: 537, distance: 61.4
click at [639, 537] on p "Technical Impact: ESX06 is in the process of being evacuated and we are looking…" at bounding box center [893, 543] width 693 height 30
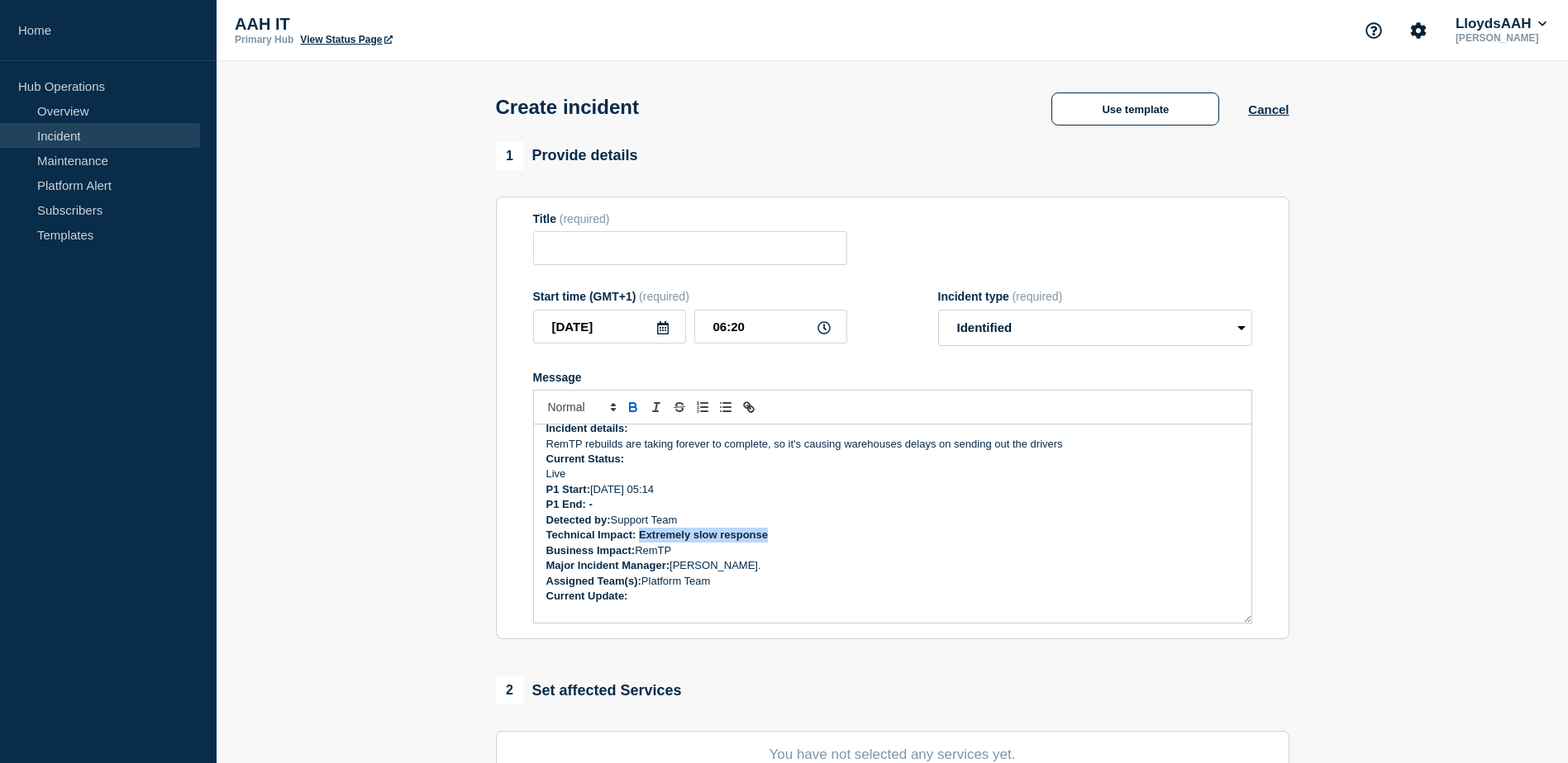
drag, startPoint x: 769, startPoint y: 541, endPoint x: 640, endPoint y: 537, distance: 129.1
click at [640, 537] on p "Technical Impact: Extremely slow response" at bounding box center [893, 535] width 693 height 15
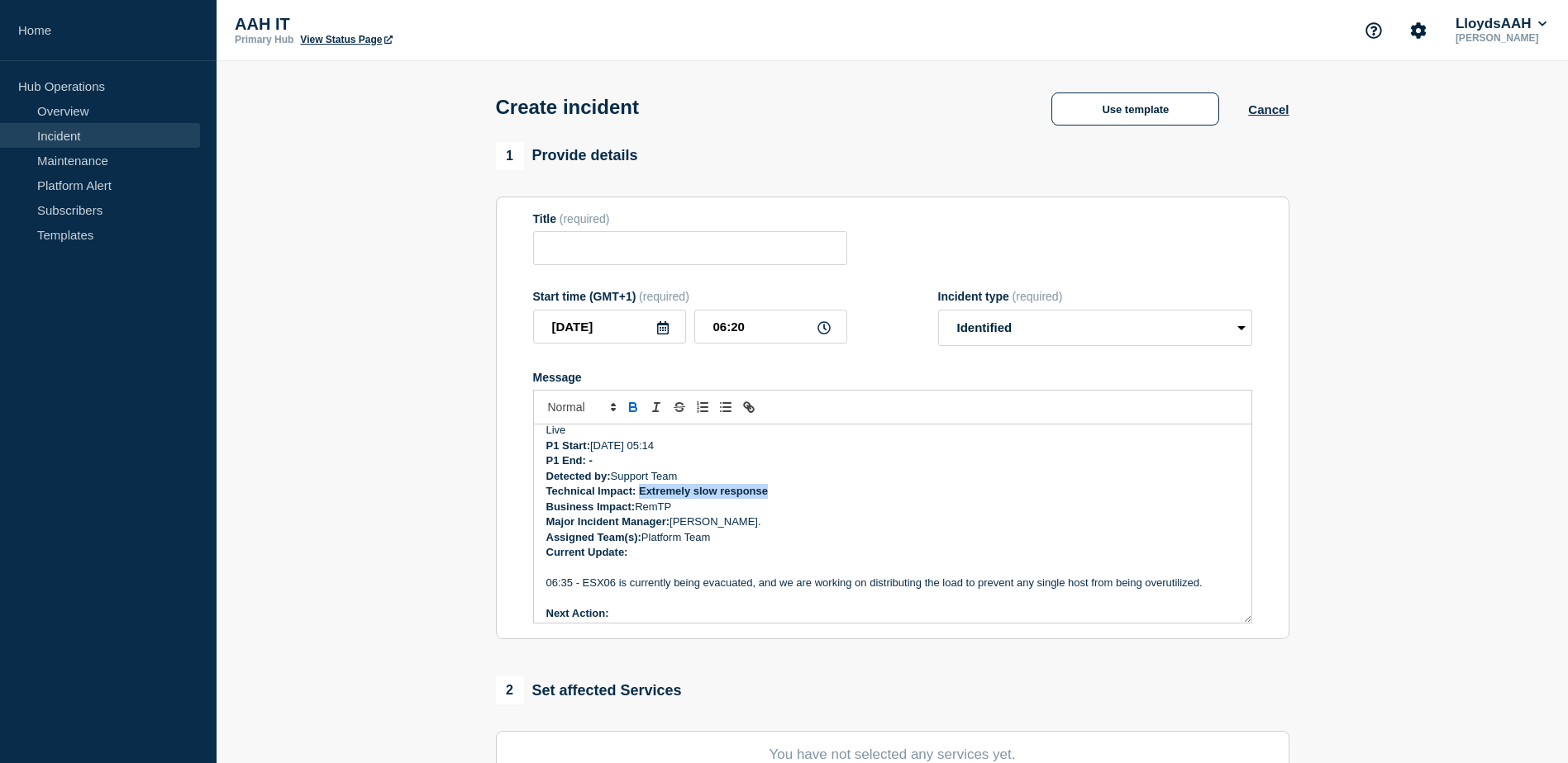
scroll to position [111, 0]
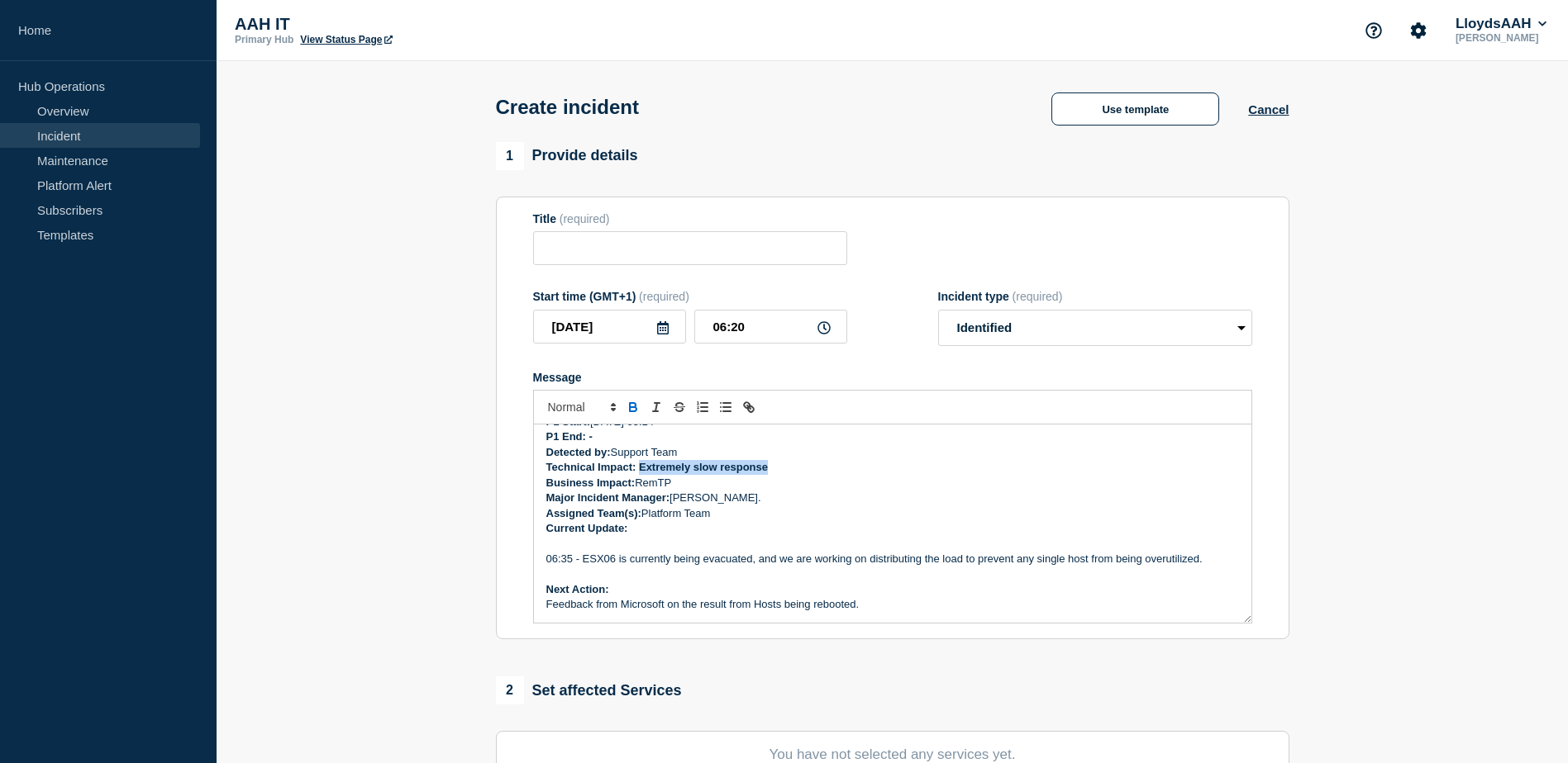
copy strong "Extremely slow response"
click at [720, 475] on p "Technical Impact: Extremely slow response" at bounding box center [893, 467] width 693 height 15
drag, startPoint x: 768, startPoint y: 472, endPoint x: 639, endPoint y: 473, distance: 129.0
click at [639, 473] on strong "Technical Impact: Extremely slow response" at bounding box center [657, 467] width 222 height 12
click at [638, 472] on strong "Technical Impact: Extremely slow response" at bounding box center [657, 467] width 222 height 12
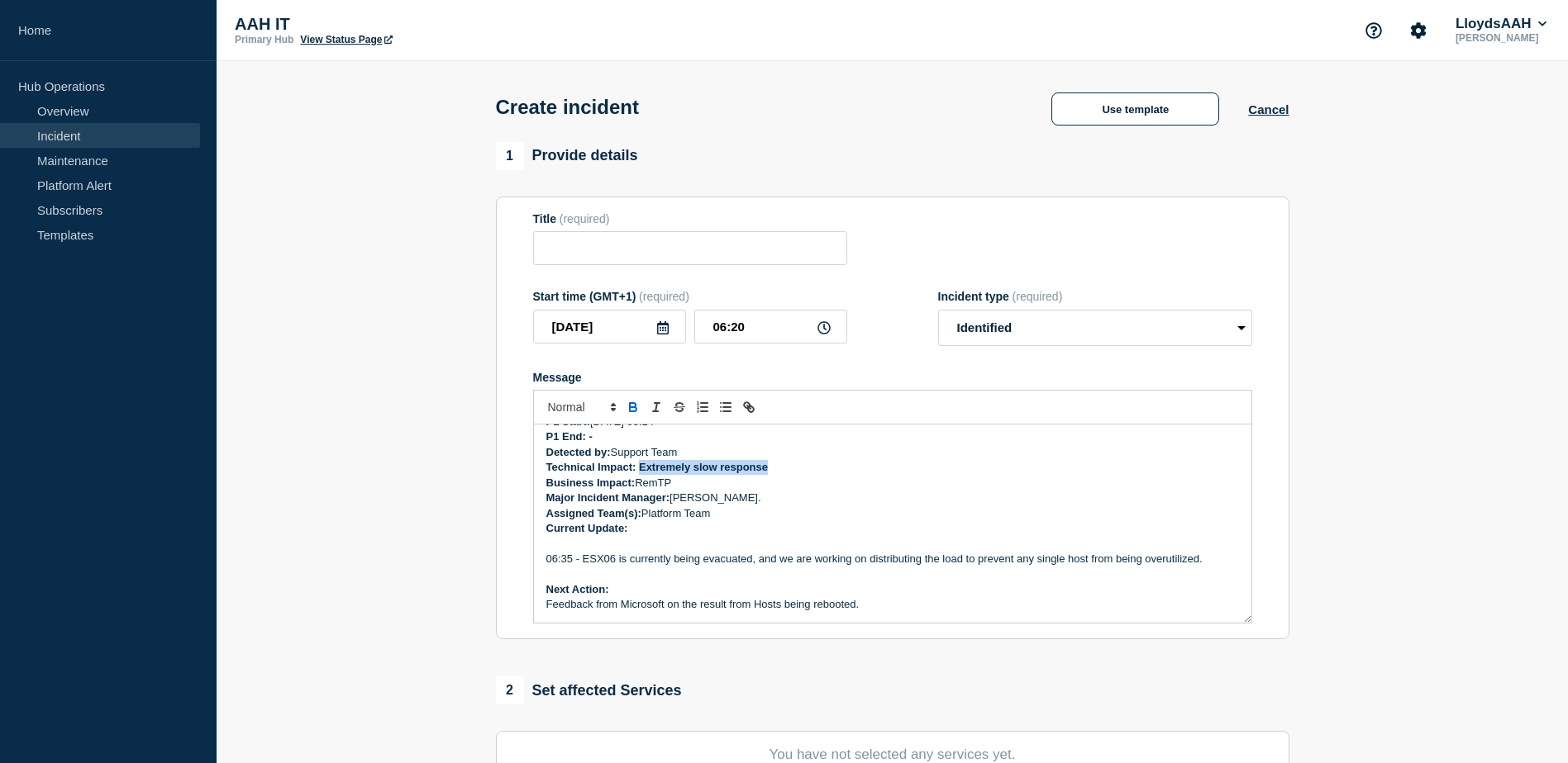
drag, startPoint x: 767, startPoint y: 472, endPoint x: 640, endPoint y: 468, distance: 127.1
click at [640, 468] on strong "Technical Impact: Extremely slow response" at bounding box center [657, 467] width 222 height 12
click at [635, 407] on icon "Toggle bold text" at bounding box center [632, 405] width 5 height 4
click at [903, 514] on p "Assigned Team(s): Platform Team" at bounding box center [893, 513] width 693 height 15
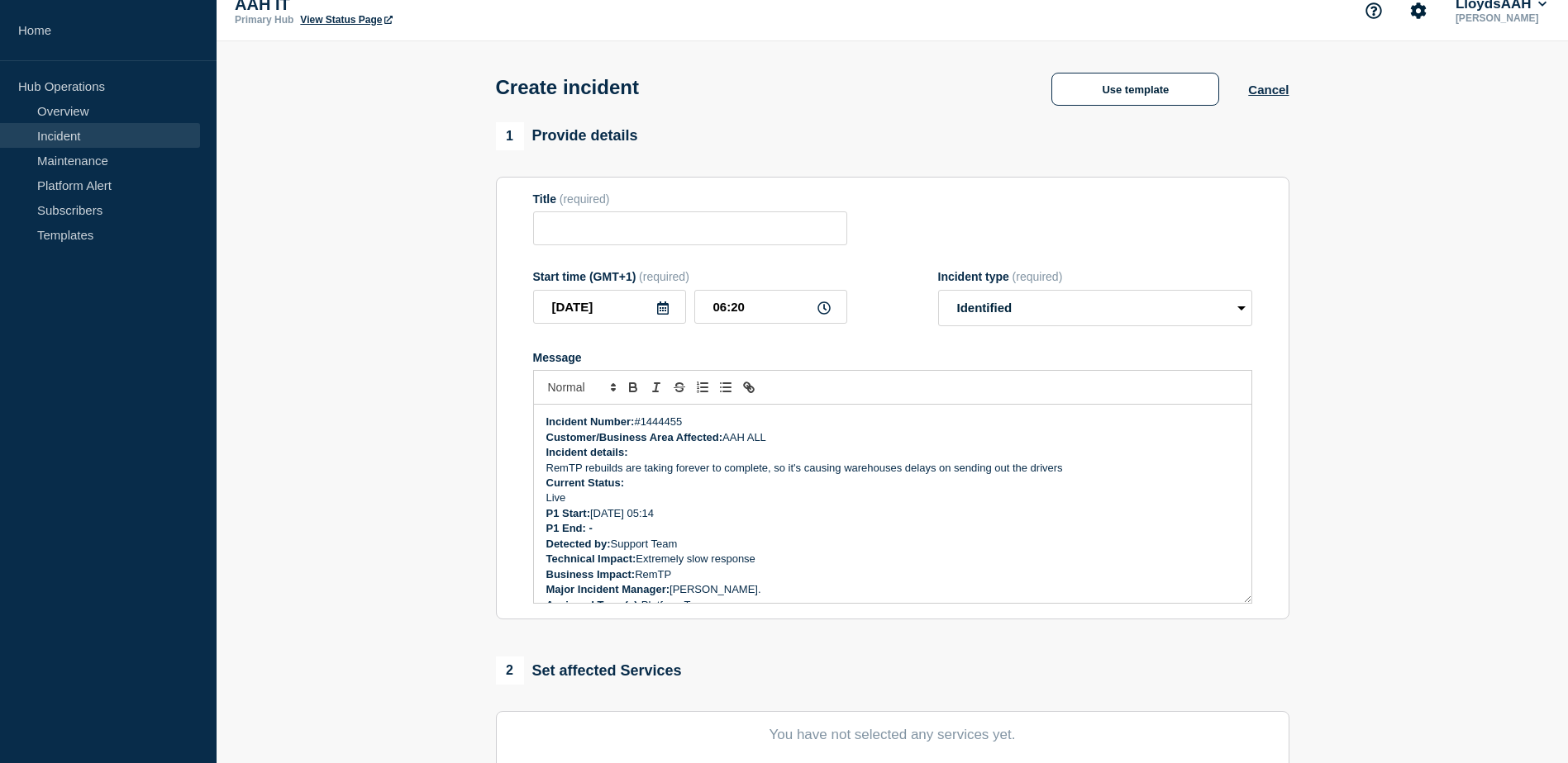
scroll to position [0, 0]
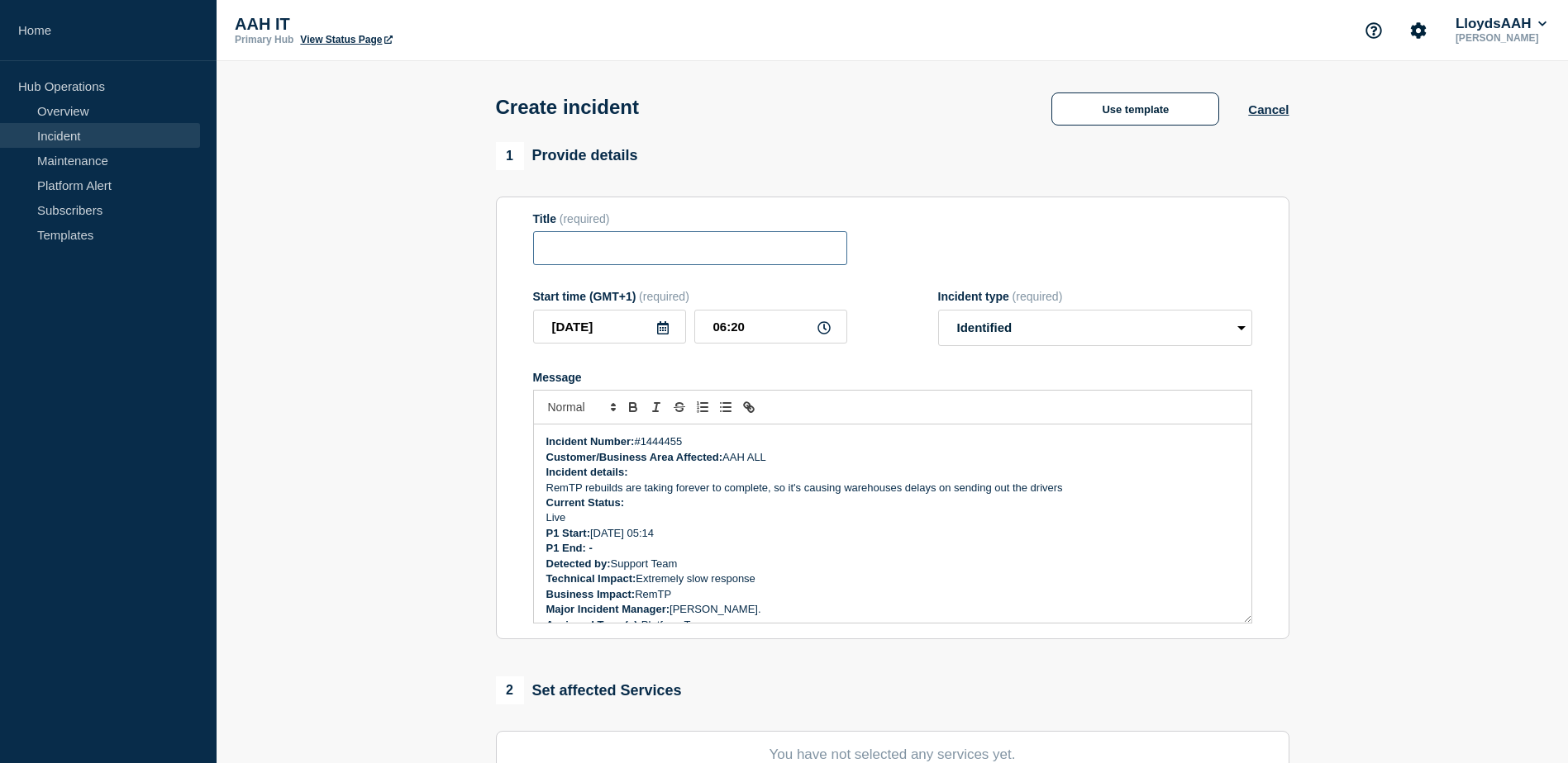
click at [645, 257] on input "Title" at bounding box center [690, 248] width 314 height 34
paste input "P1 1444455 - RemTP Rebuild extremely slow processing steps"
drag, startPoint x: 710, startPoint y: 248, endPoint x: 441, endPoint y: 237, distance: 269.2
click at [441, 237] on section "1 Provide details Title (required) P1 1444455 - RemTP Rebuild extremely slow pr…" at bounding box center [892, 614] width 1351 height 946
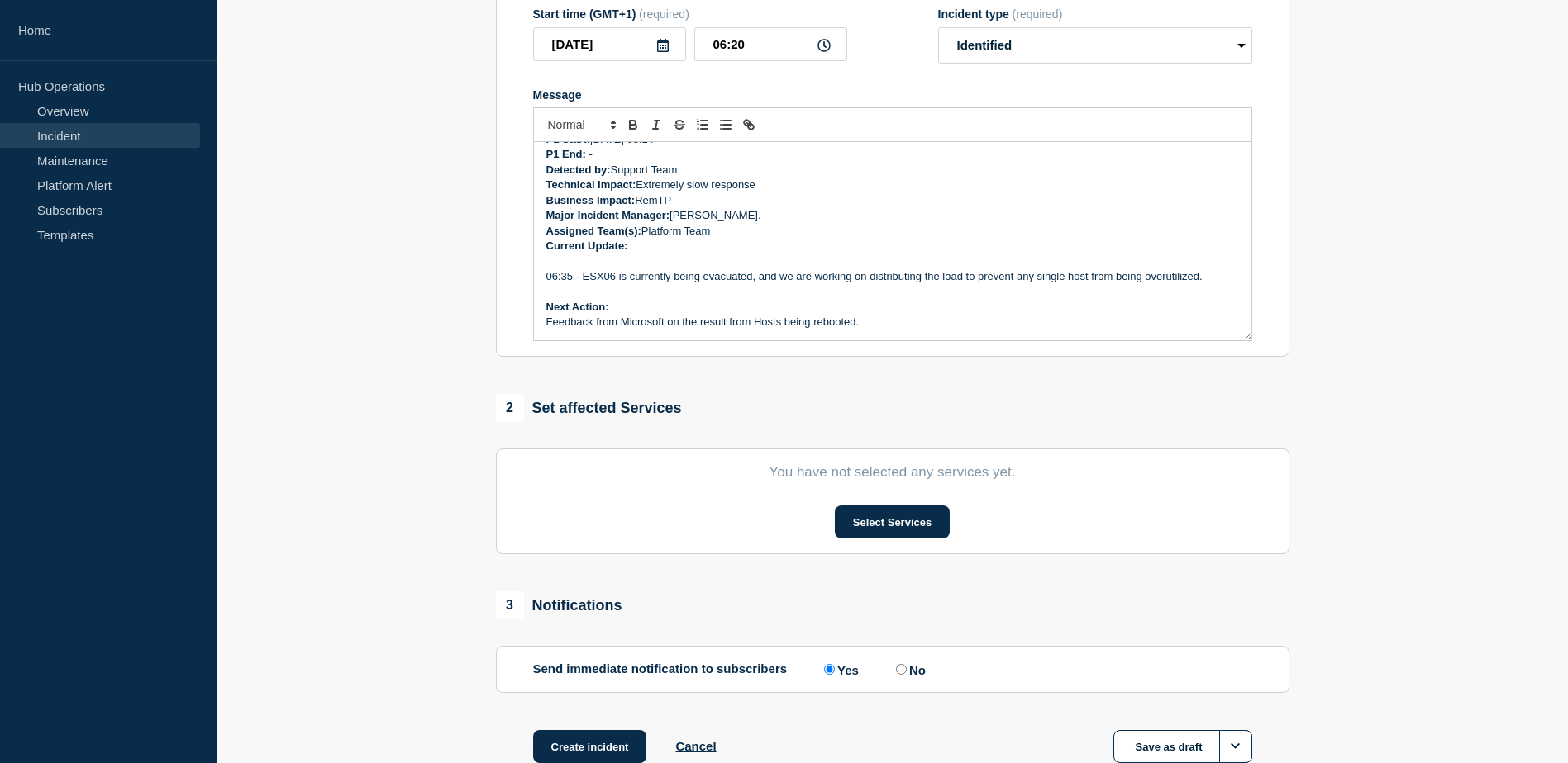
scroll to position [331, 0]
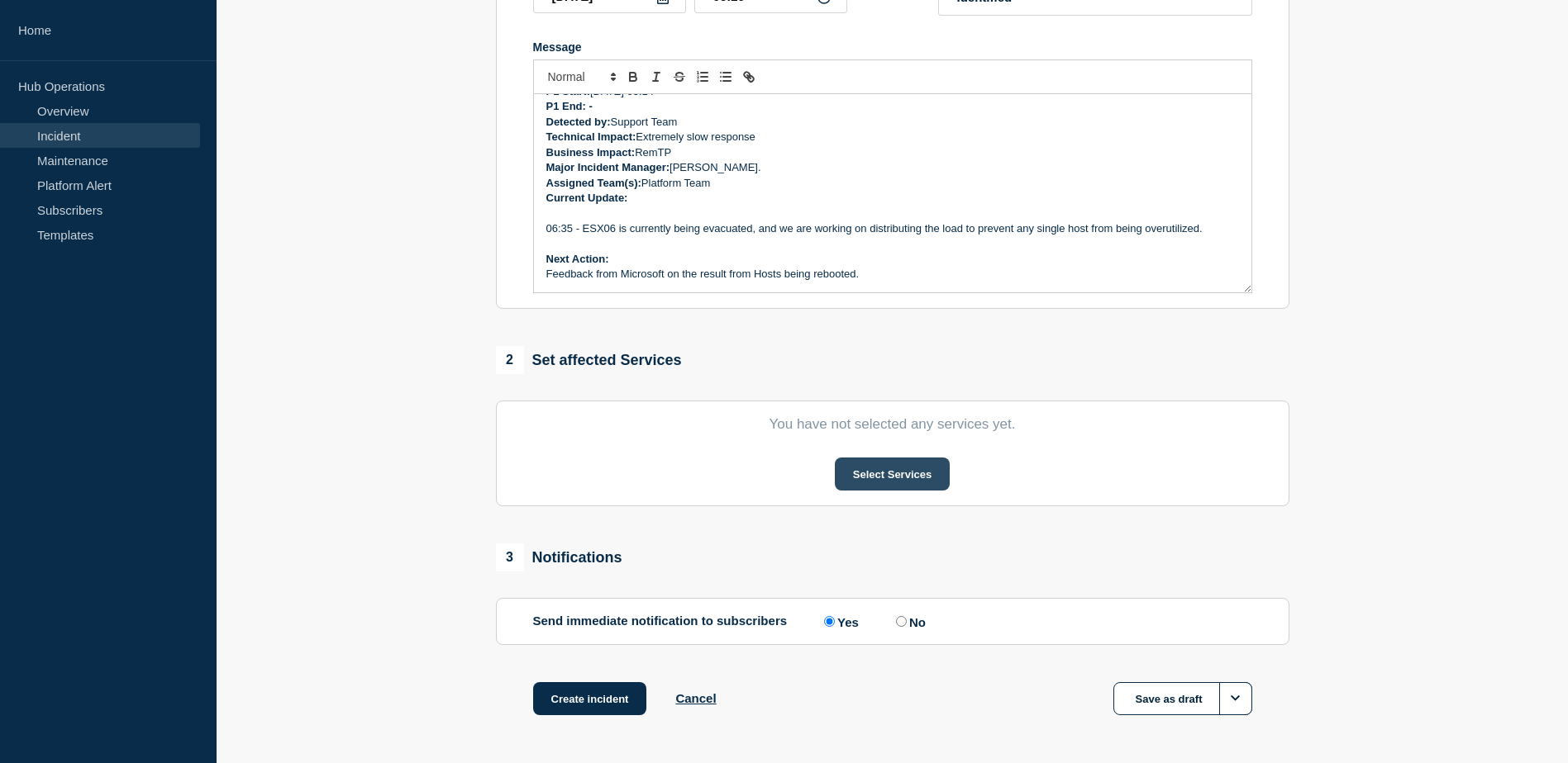
type input "P1 1444455 - RemTP Rebuild extremely slow processing steps"
click at [879, 480] on button "Select Services" at bounding box center [892, 473] width 115 height 33
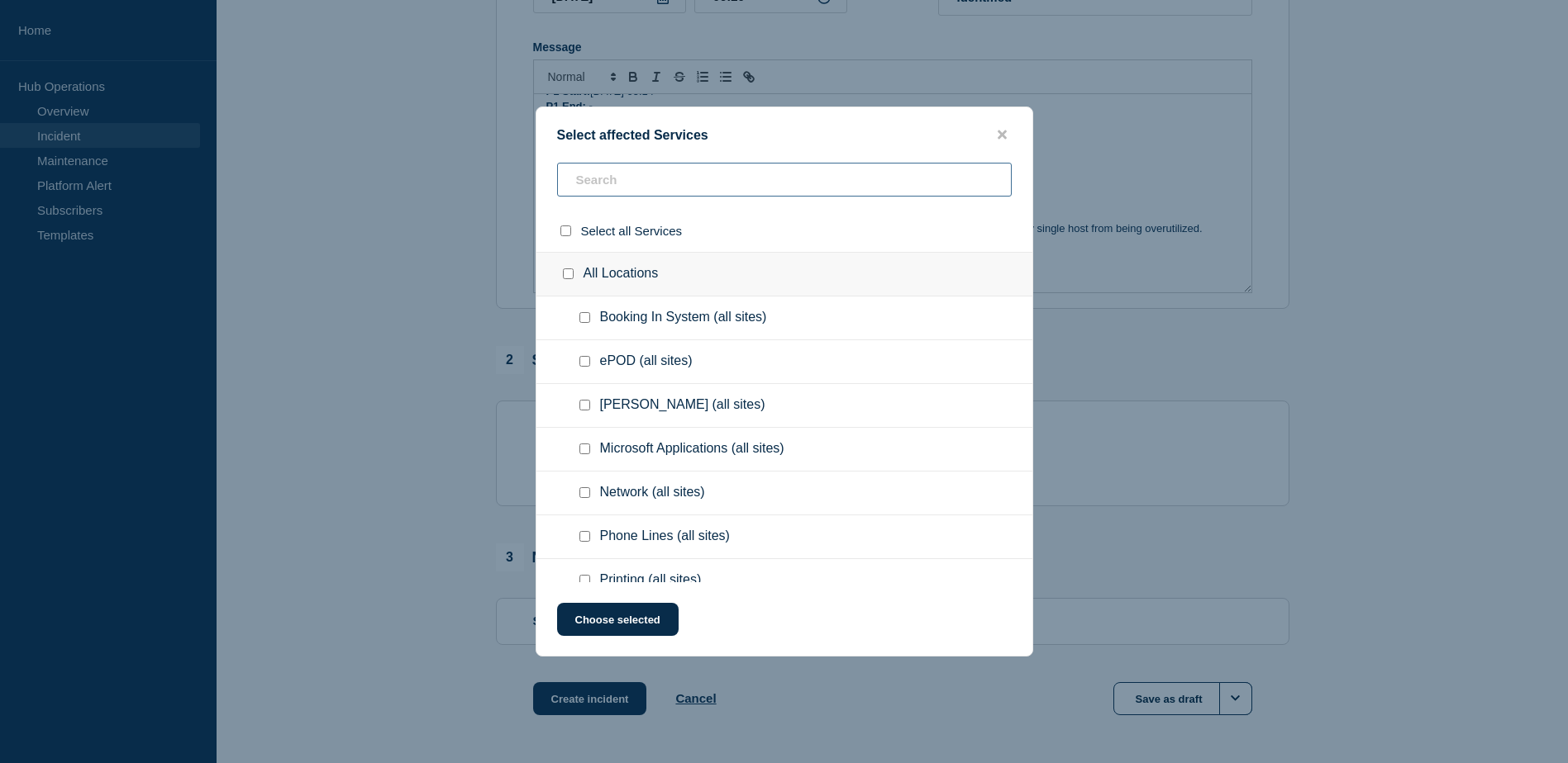
click at [627, 186] on input "text" at bounding box center [785, 180] width 455 height 34
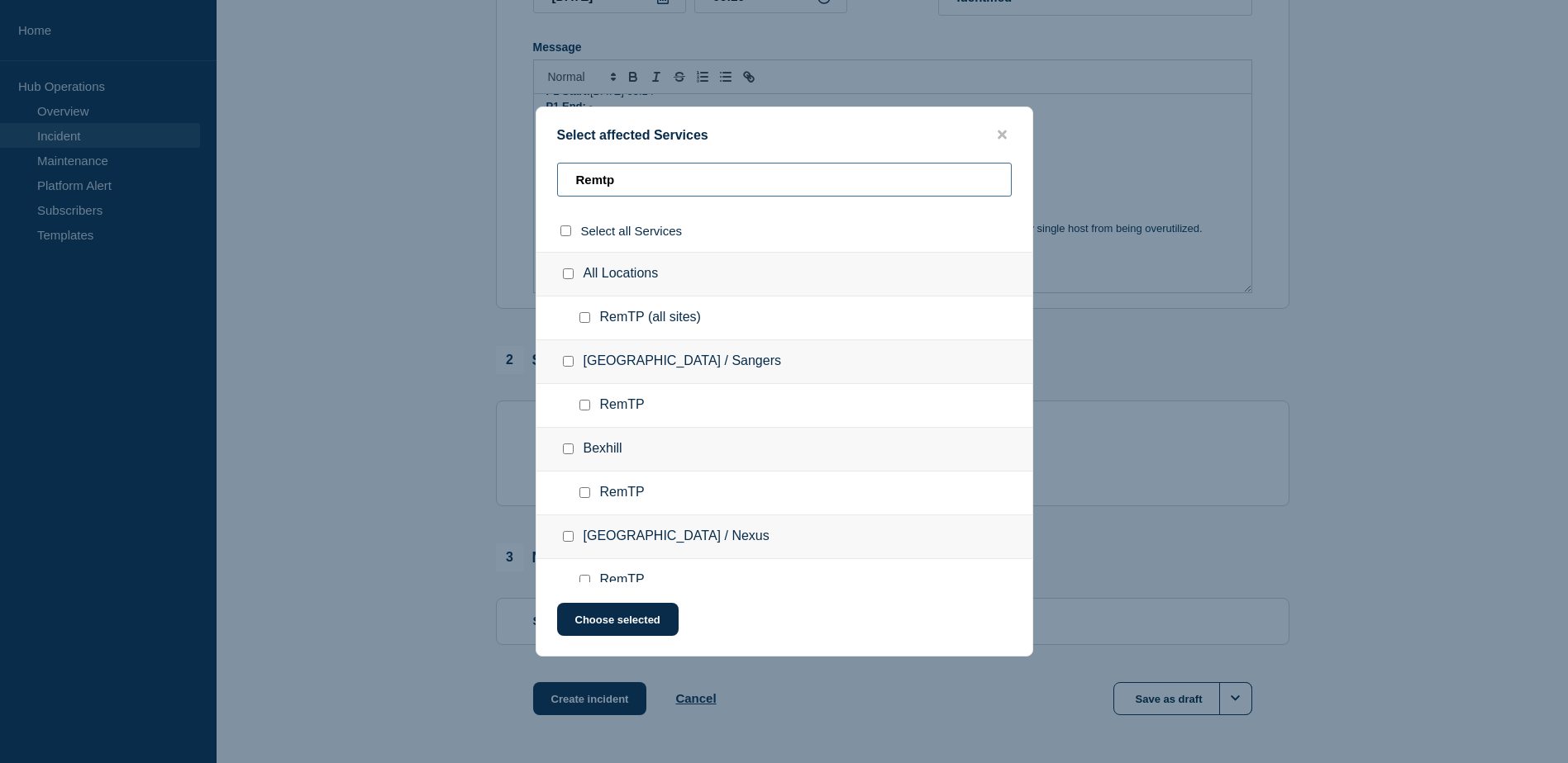
type input "Remtp"
click at [589, 322] on input "RemTP (all sites) checkbox" at bounding box center [585, 317] width 11 height 11
checkbox input "true"
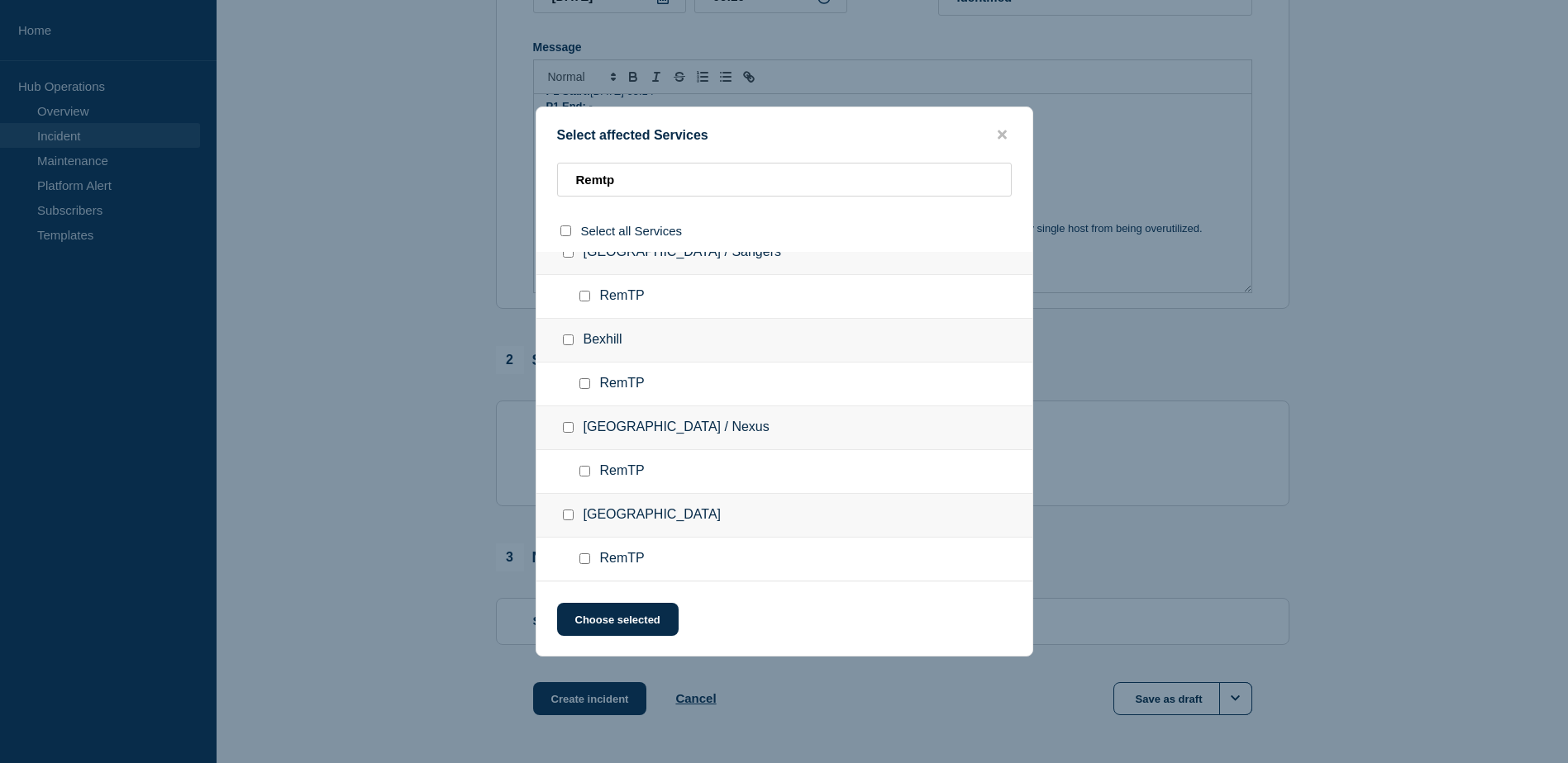
scroll to position [0, 0]
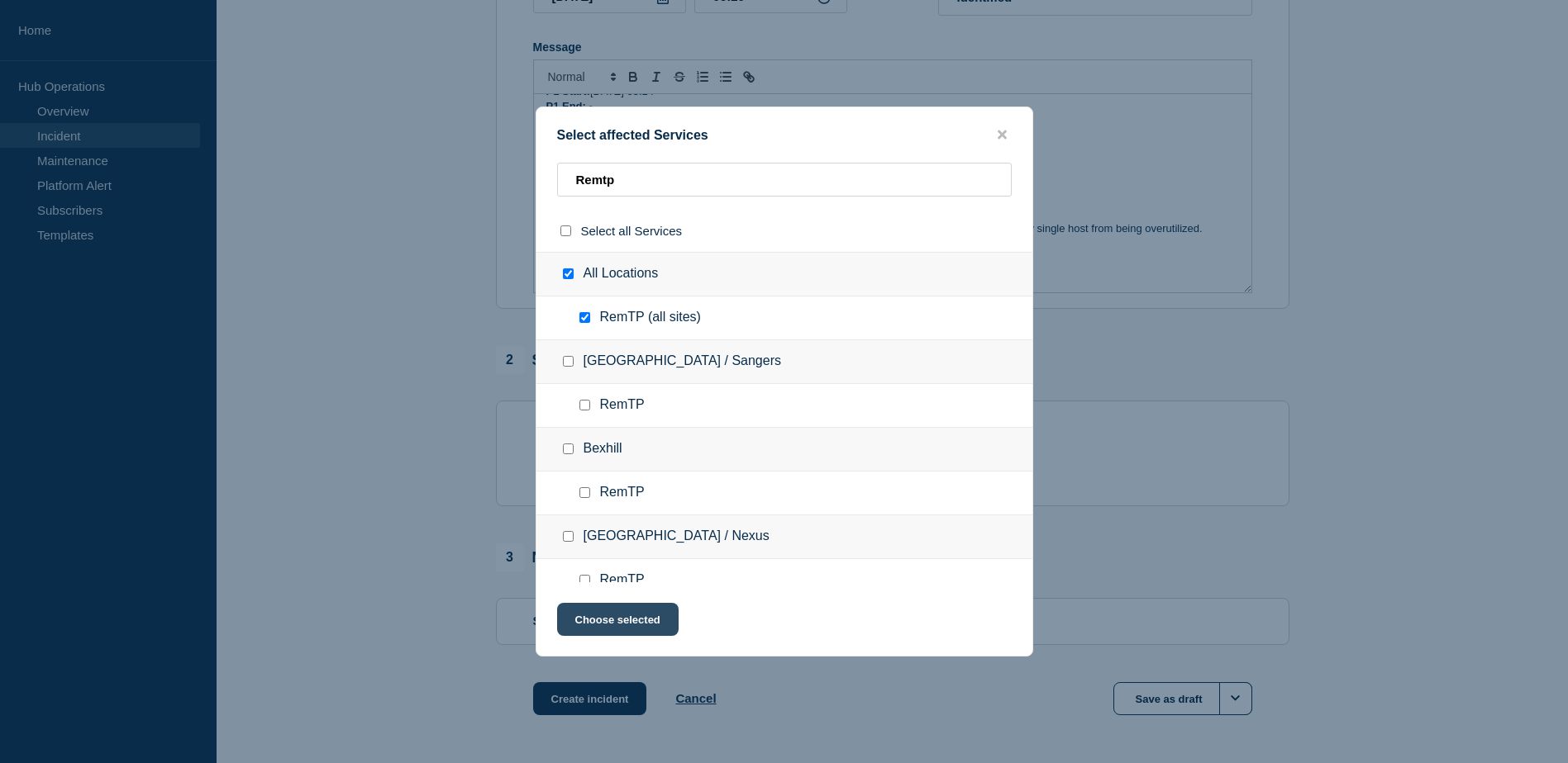
click at [641, 620] on button "Choose selected" at bounding box center [618, 619] width 121 height 33
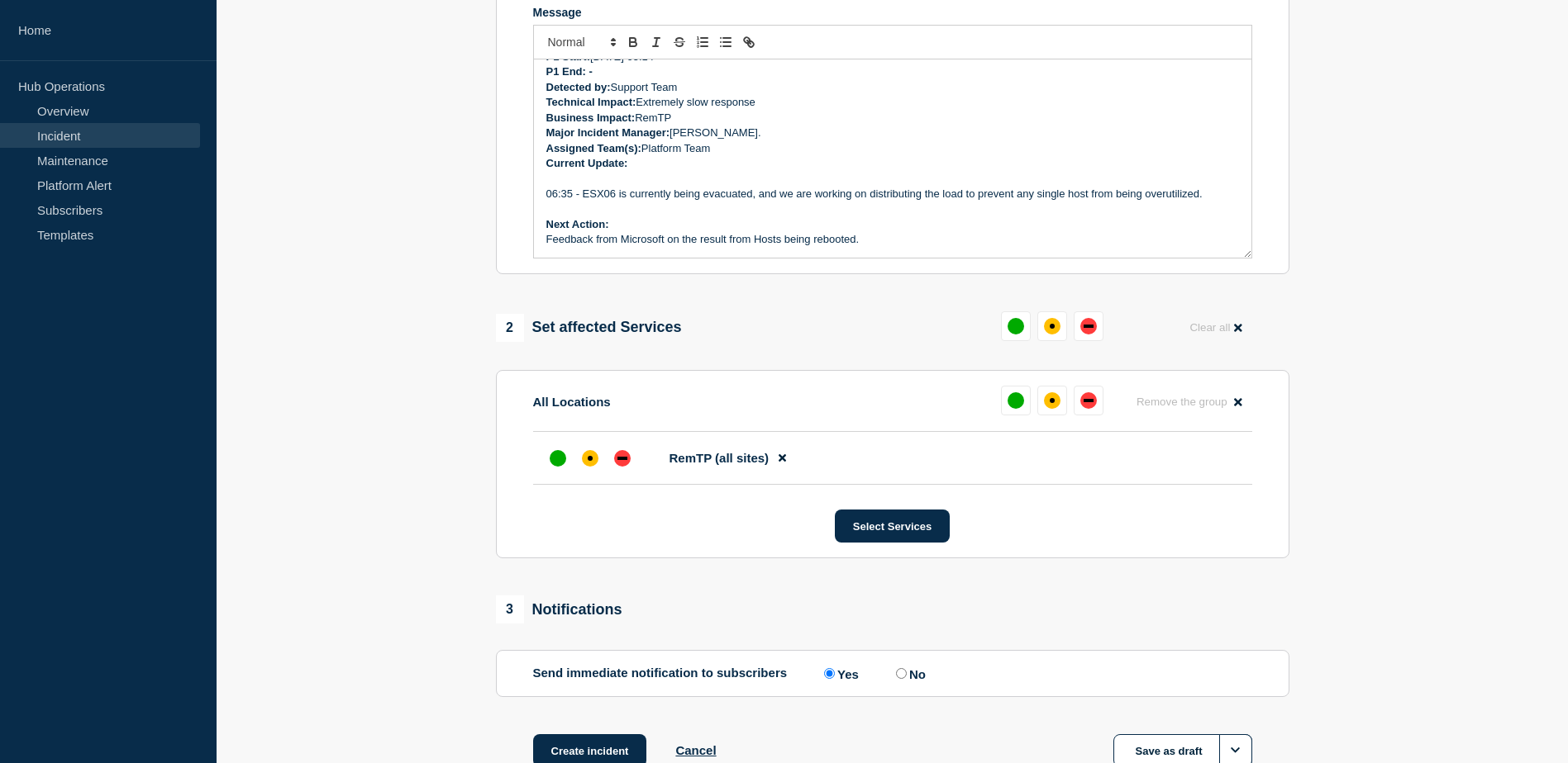
scroll to position [480, 0]
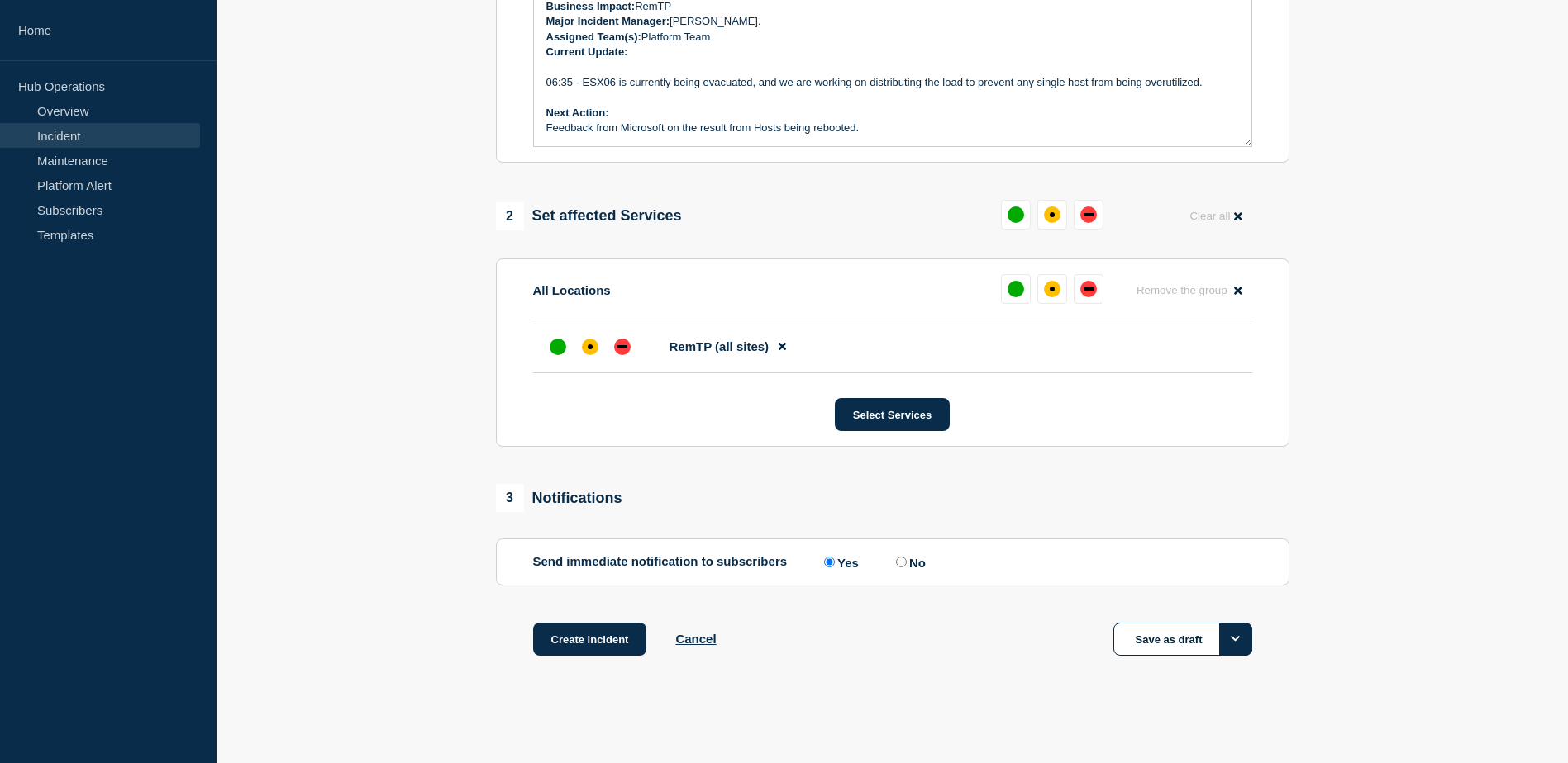
click at [1234, 637] on icon "Options" at bounding box center [1235, 639] width 10 height 11
click at [1316, 659] on section "1 Provide details Title (required) P1 1444455 - RemTP Rebuild extremely slow pr…" at bounding box center [892, 182] width 1351 height 1032
click at [598, 636] on button "Create incident" at bounding box center [590, 639] width 114 height 33
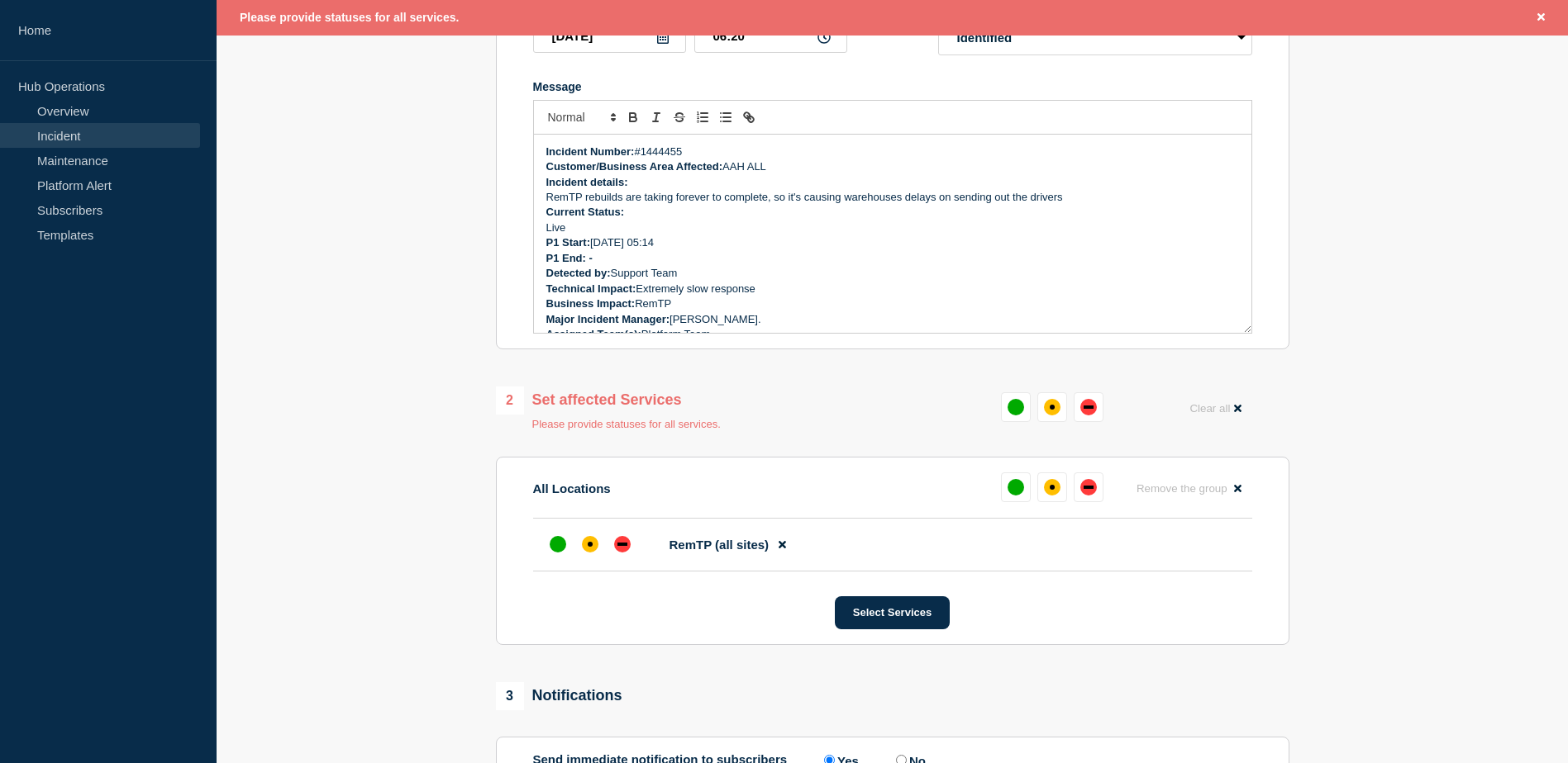
scroll to position [350, 0]
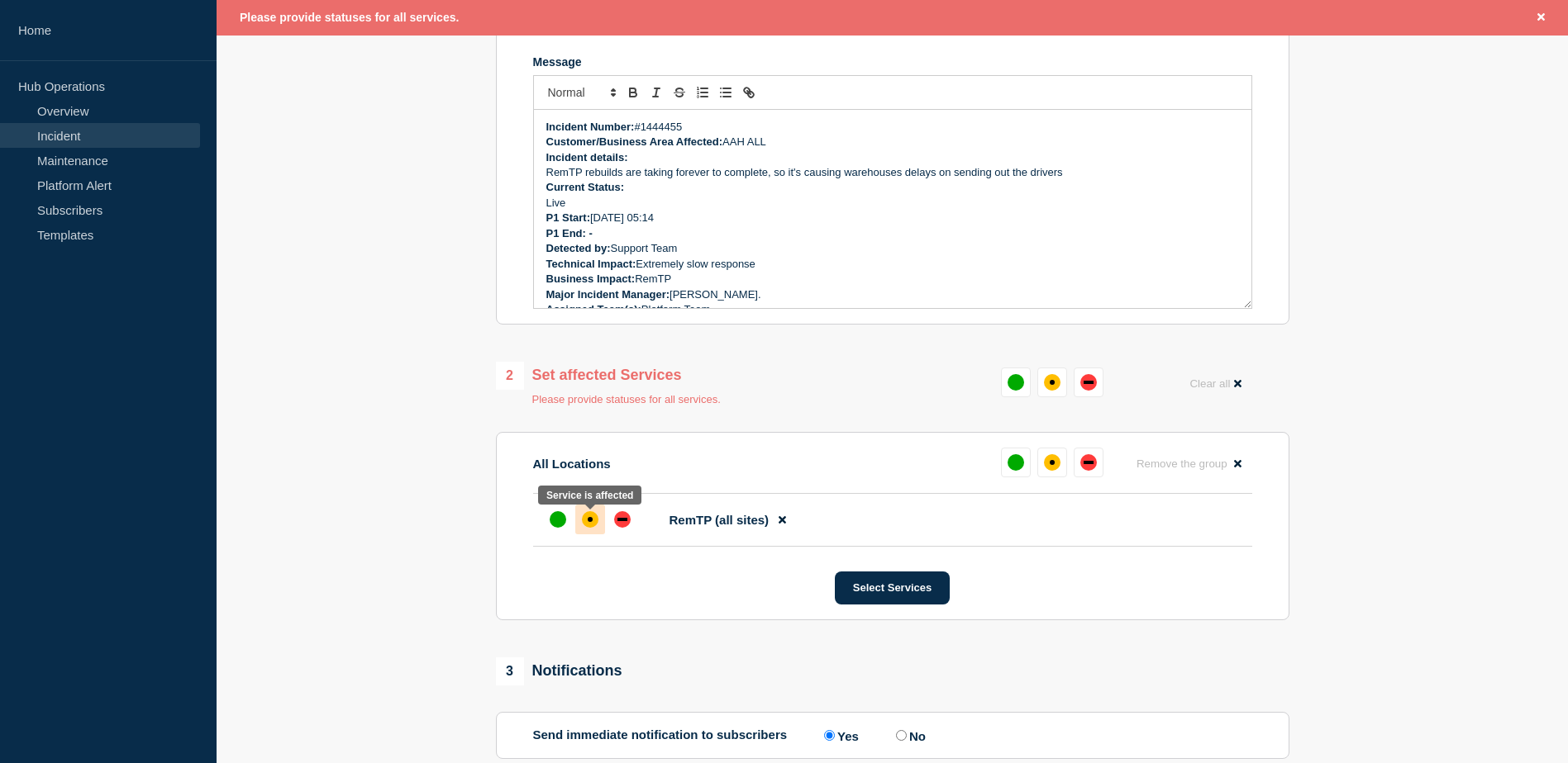
click at [590, 521] on div "affected" at bounding box center [590, 520] width 17 height 17
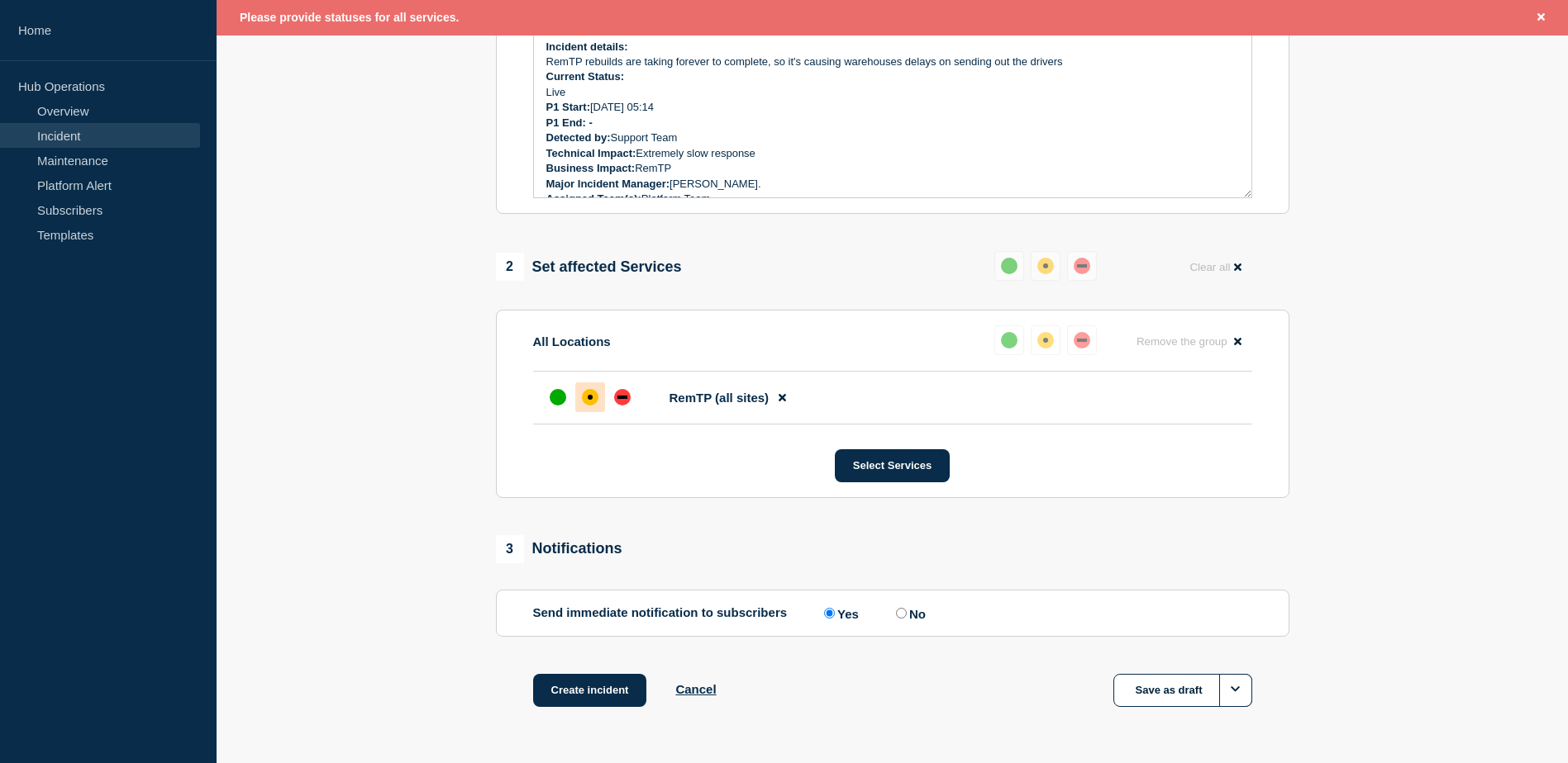
scroll to position [516, 0]
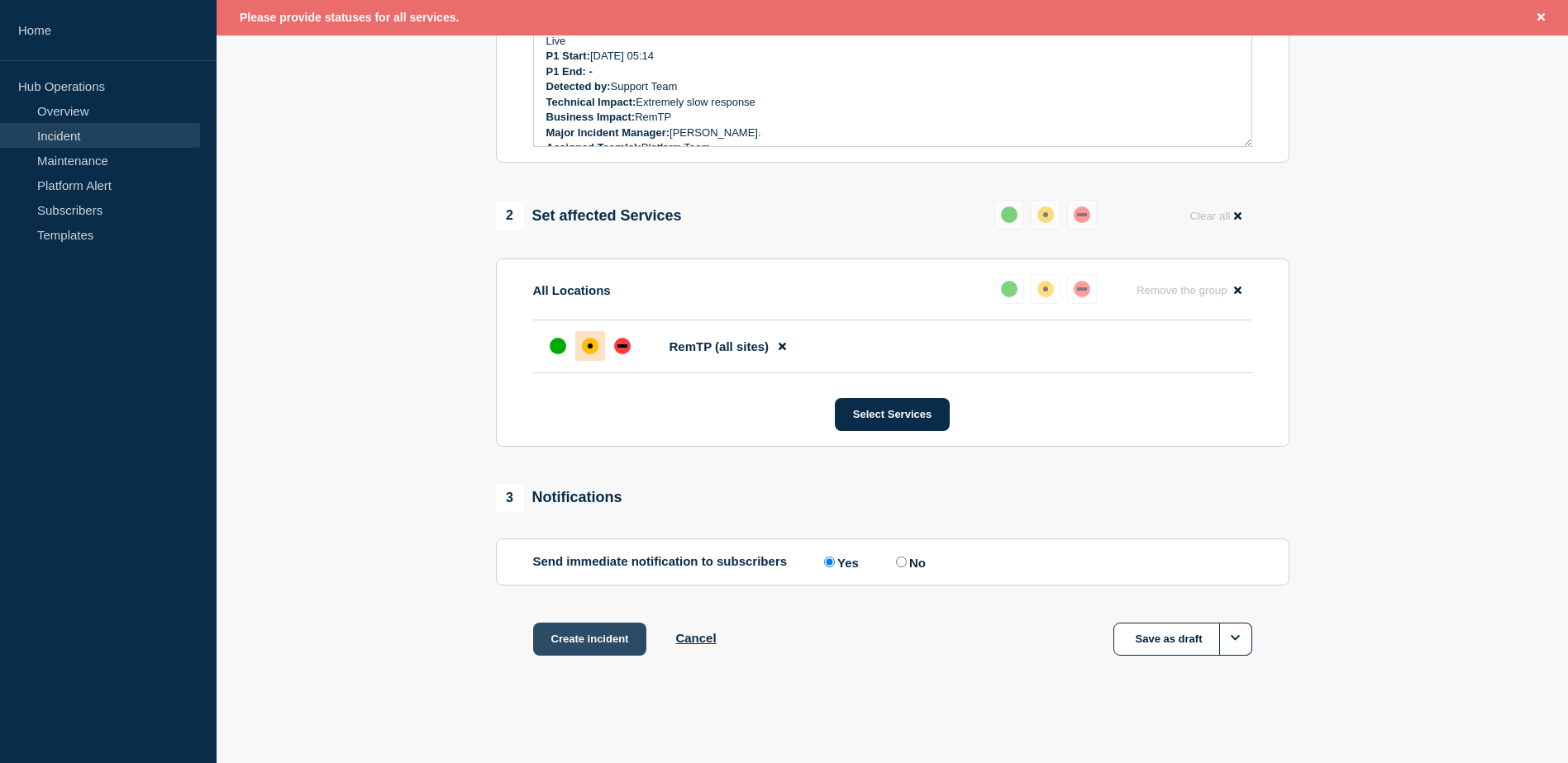
click at [603, 640] on button "Create incident" at bounding box center [590, 639] width 114 height 33
